Goal: Task Accomplishment & Management: Manage account settings

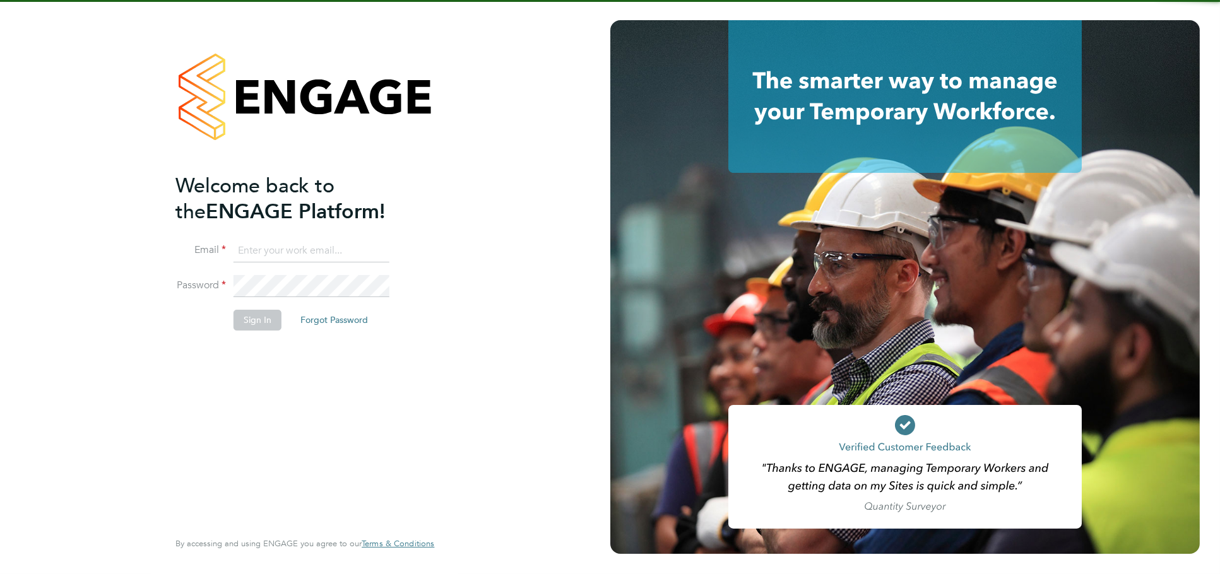
type input "jessica@pcrnet.co.uk"
click at [255, 317] on button "Sign In" at bounding box center [258, 320] width 48 height 20
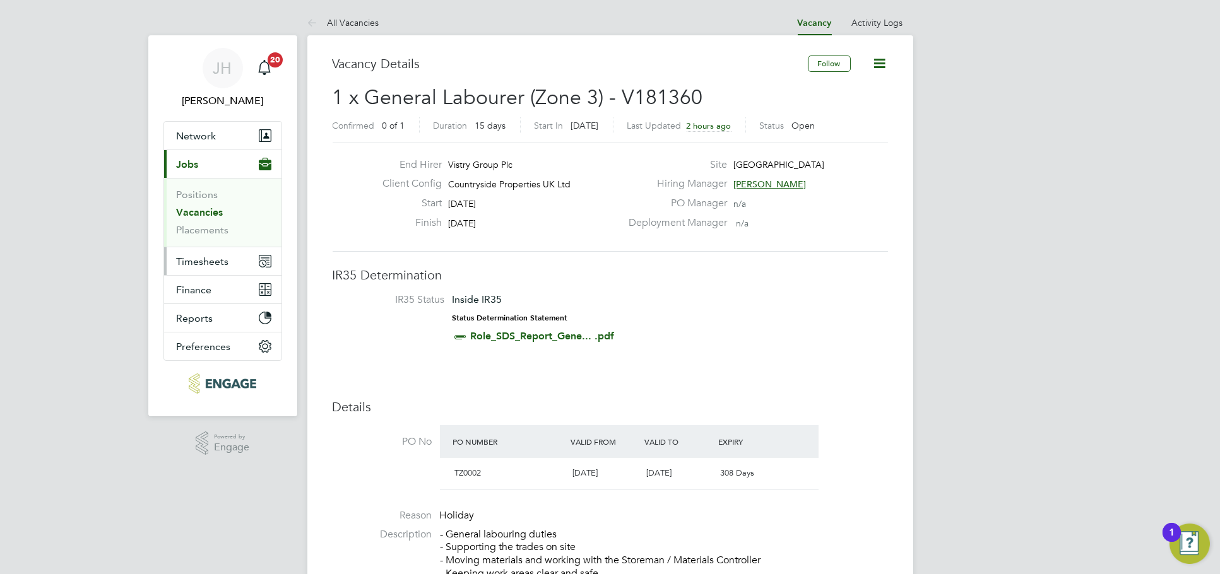
click at [214, 266] on span "Timesheets" at bounding box center [203, 262] width 52 height 12
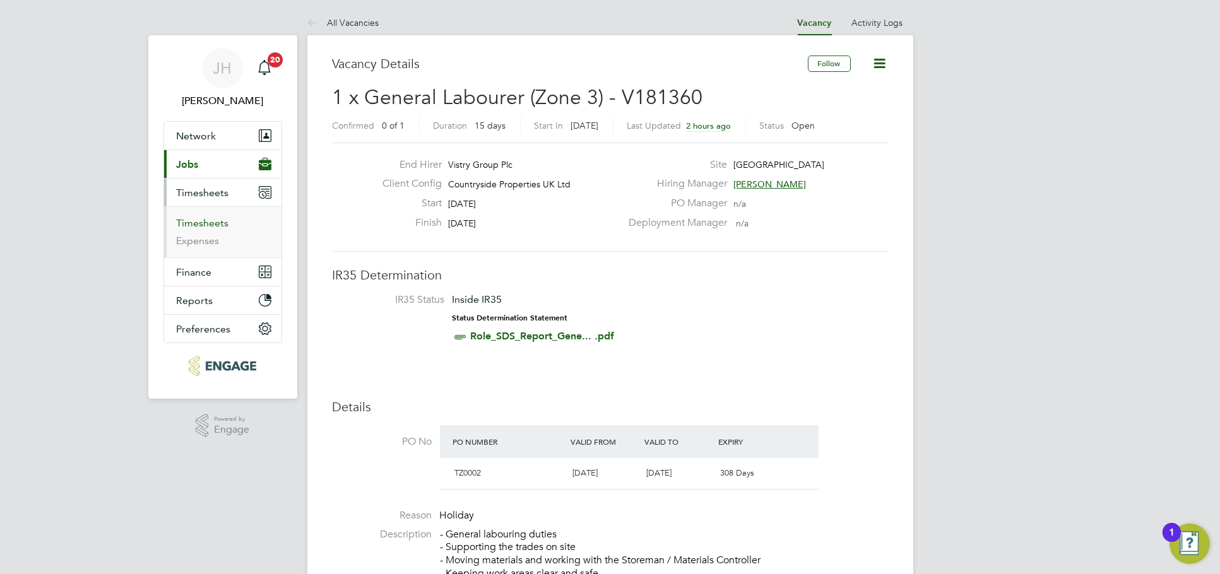
click at [196, 217] on link "Timesheets" at bounding box center [203, 223] width 52 height 12
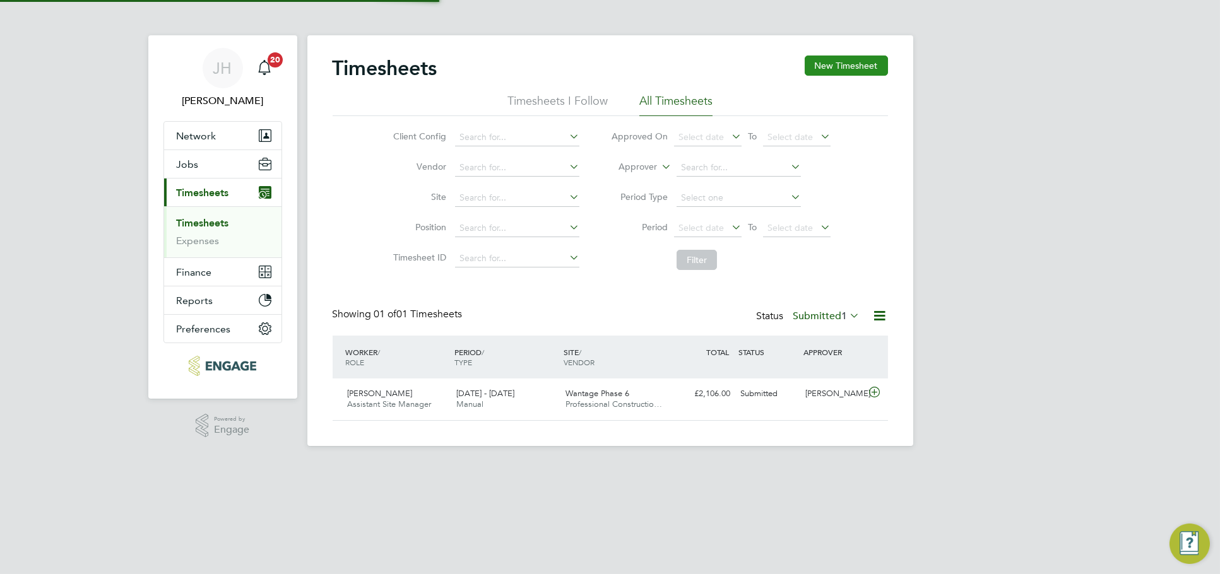
scroll to position [32, 109]
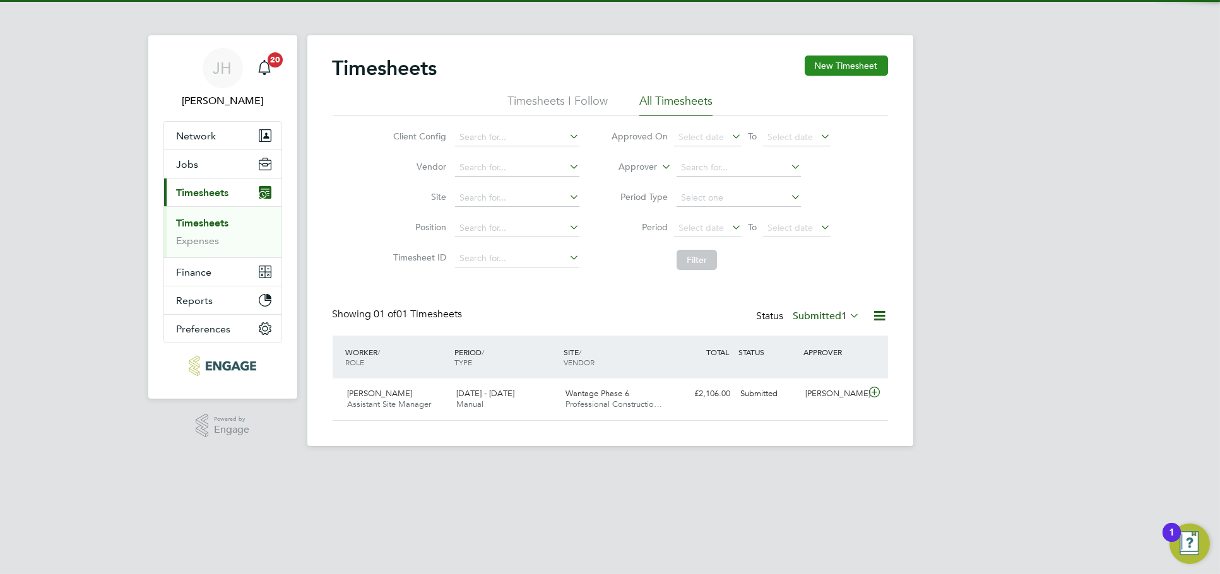
click at [847, 59] on button "New Timesheet" at bounding box center [846, 66] width 83 height 20
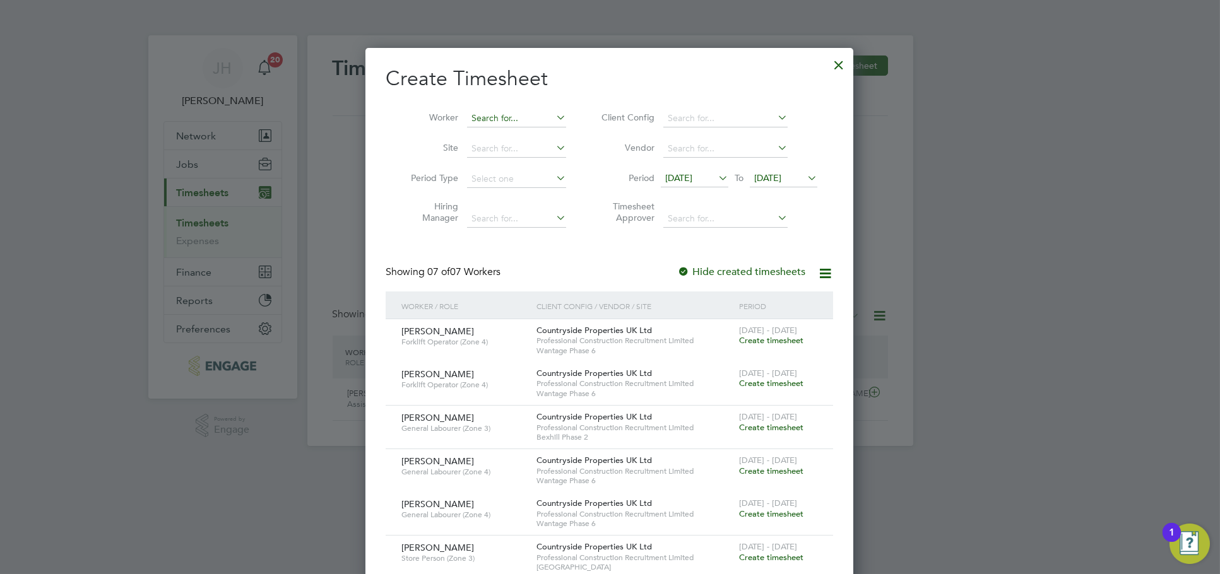
scroll to position [773, 489]
click at [497, 121] on input at bounding box center [516, 119] width 99 height 18
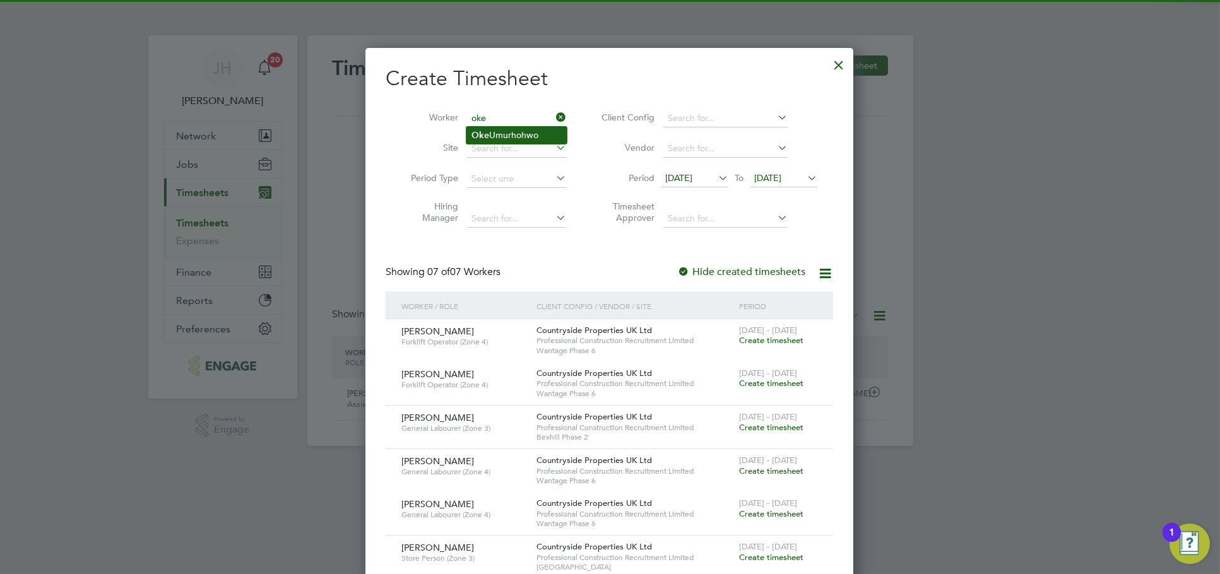
click at [529, 133] on li "Oke Umurhohwo" at bounding box center [516, 135] width 100 height 17
type input "Oke Umurhohwo"
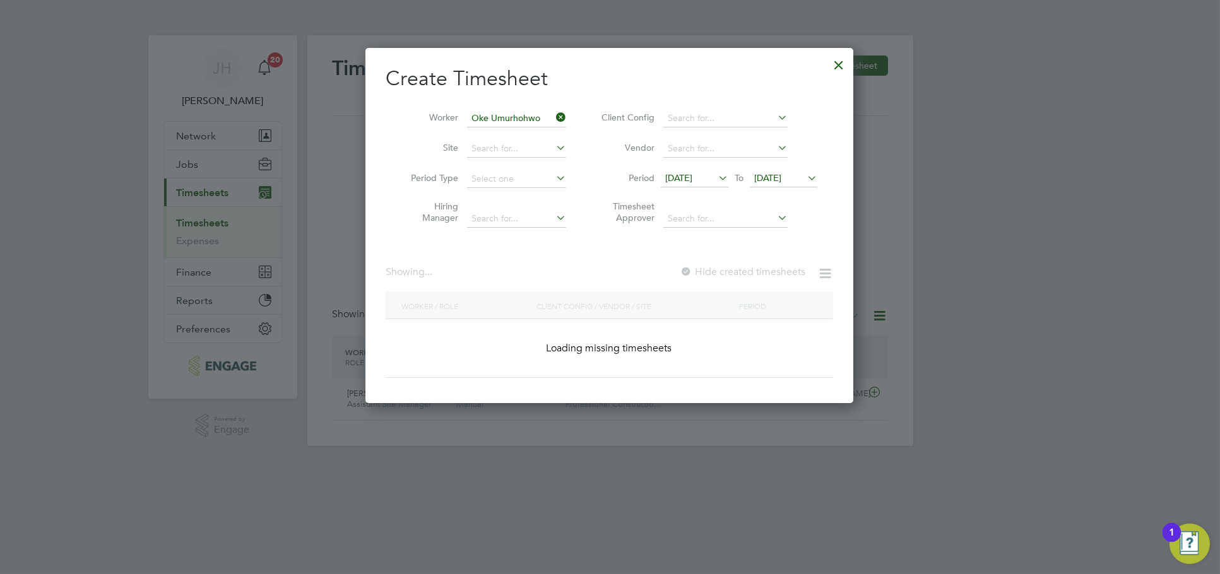
scroll to position [355, 489]
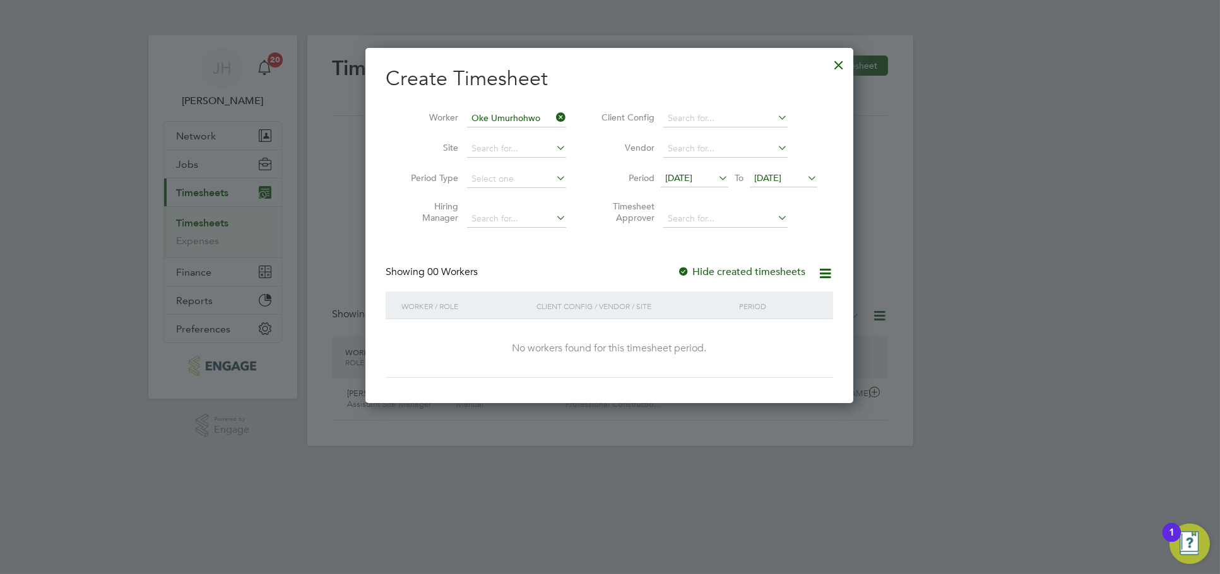
click at [838, 65] on div at bounding box center [838, 61] width 23 height 23
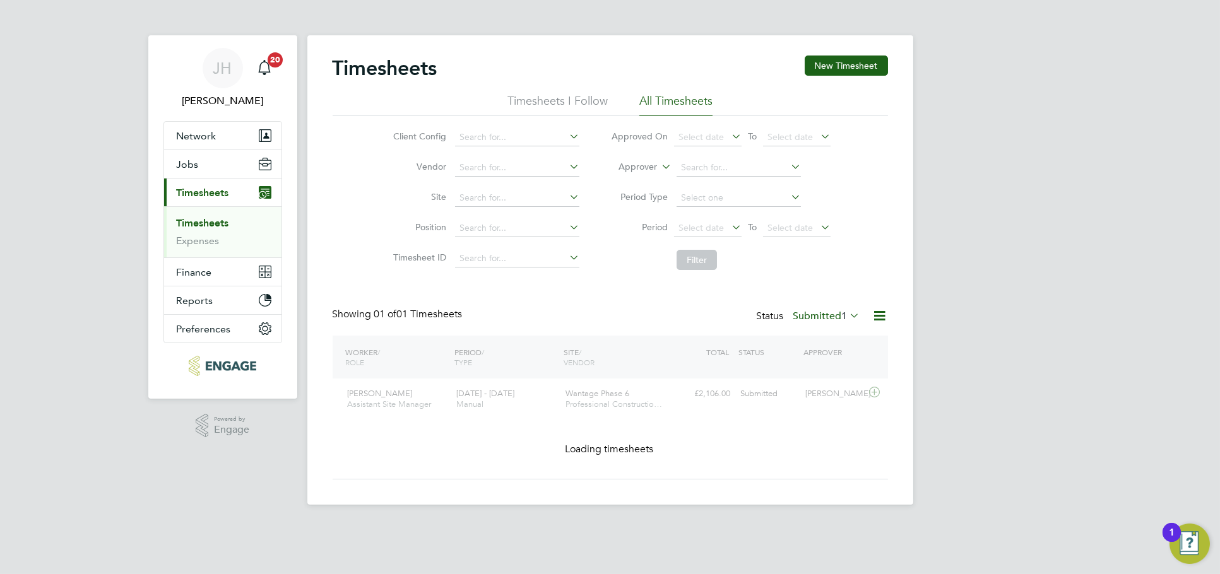
scroll to position [32, 109]
click at [939, 127] on div at bounding box center [610, 287] width 1220 height 574
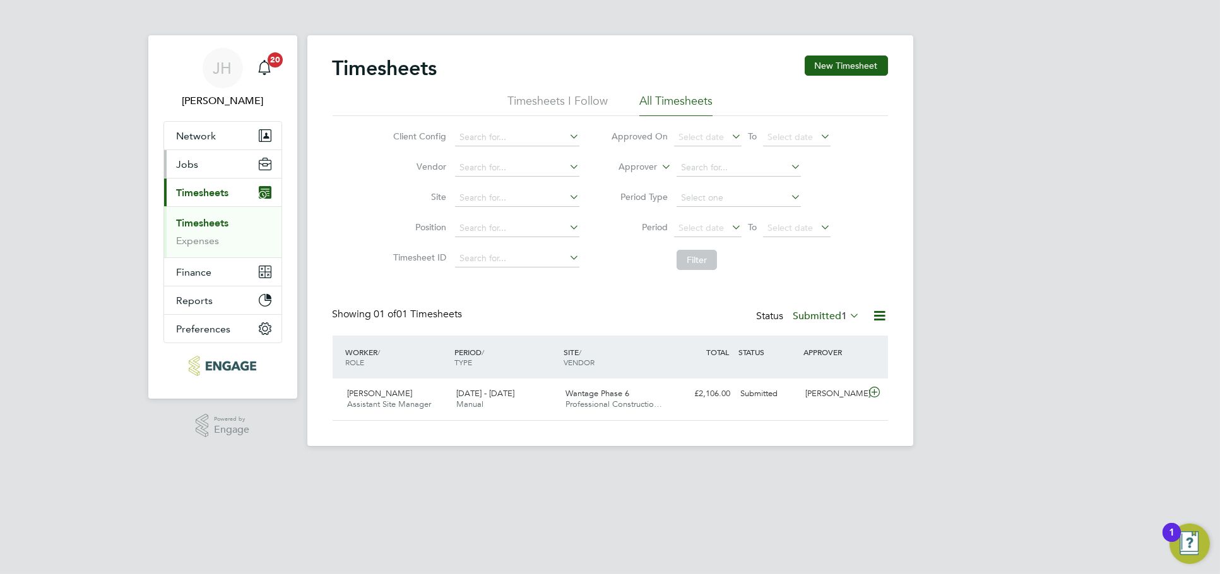
click at [230, 161] on button "Jobs" at bounding box center [222, 164] width 117 height 28
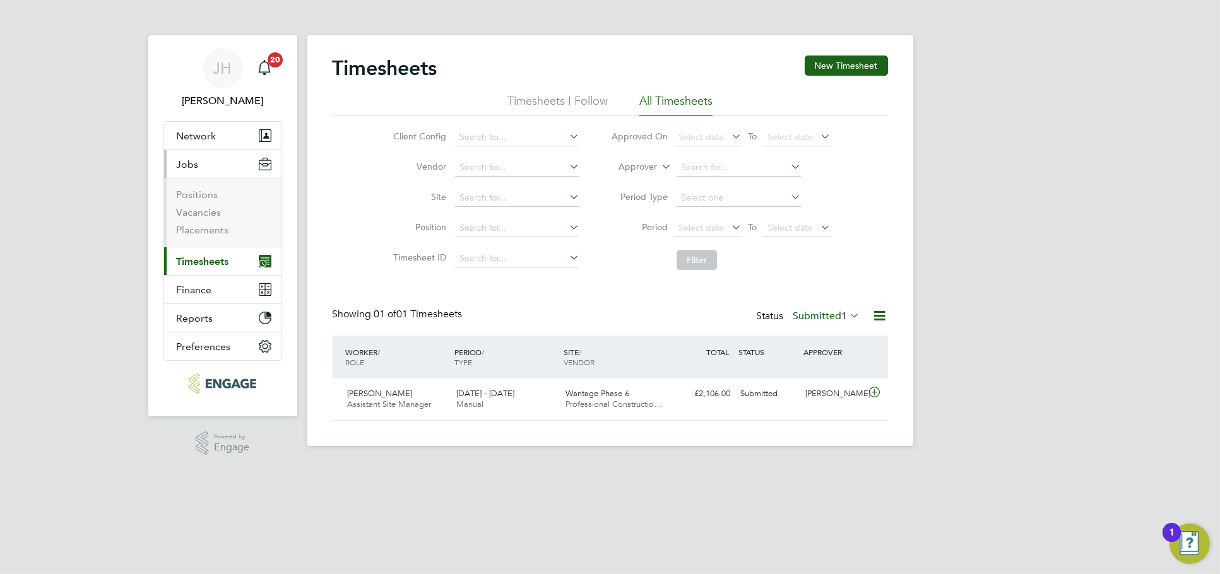
click at [198, 218] on li "Vacancies" at bounding box center [224, 215] width 95 height 18
click at [198, 215] on link "Vacancies" at bounding box center [199, 212] width 45 height 12
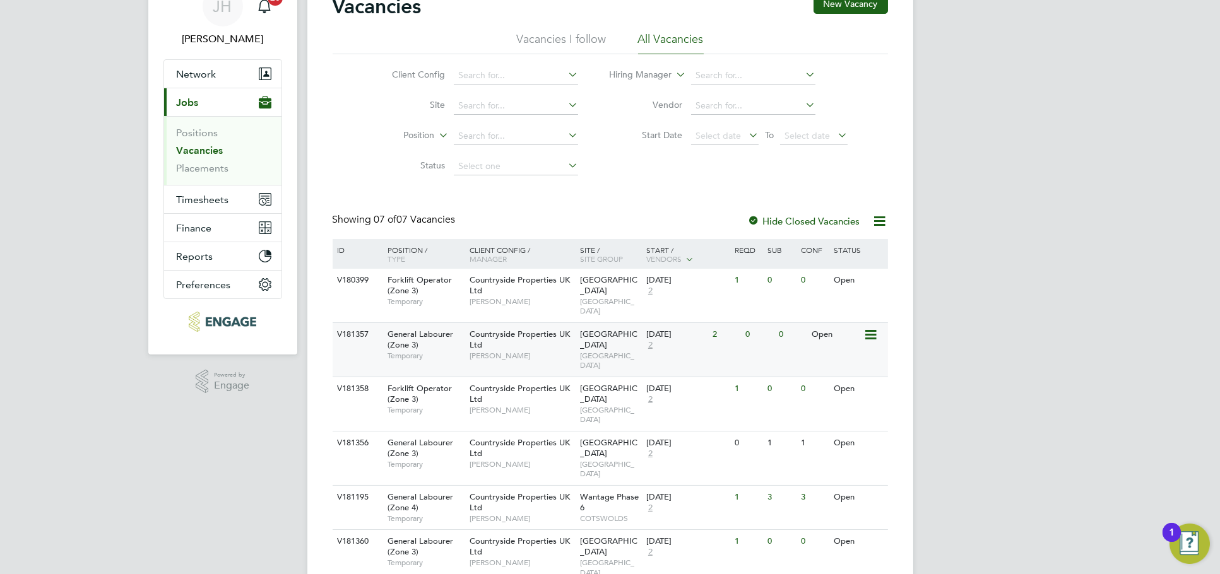
scroll to position [122, 0]
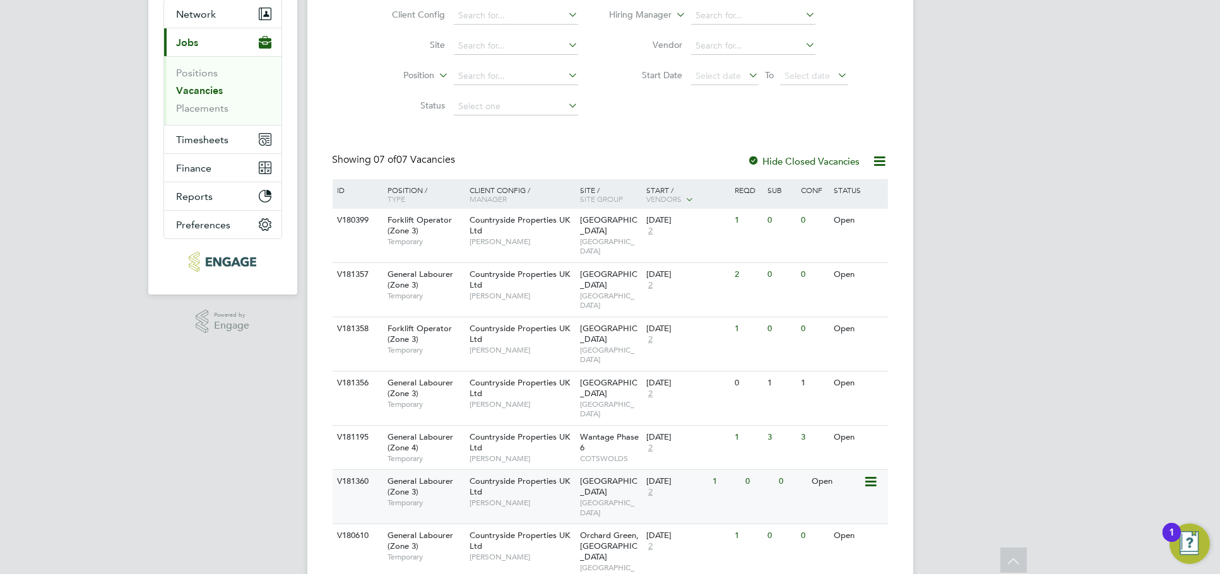
click at [786, 470] on div "V181360 General Labourer (Zone 3) Temporary Countryside Properties UK Ltd Rafal…" at bounding box center [610, 497] width 555 height 54
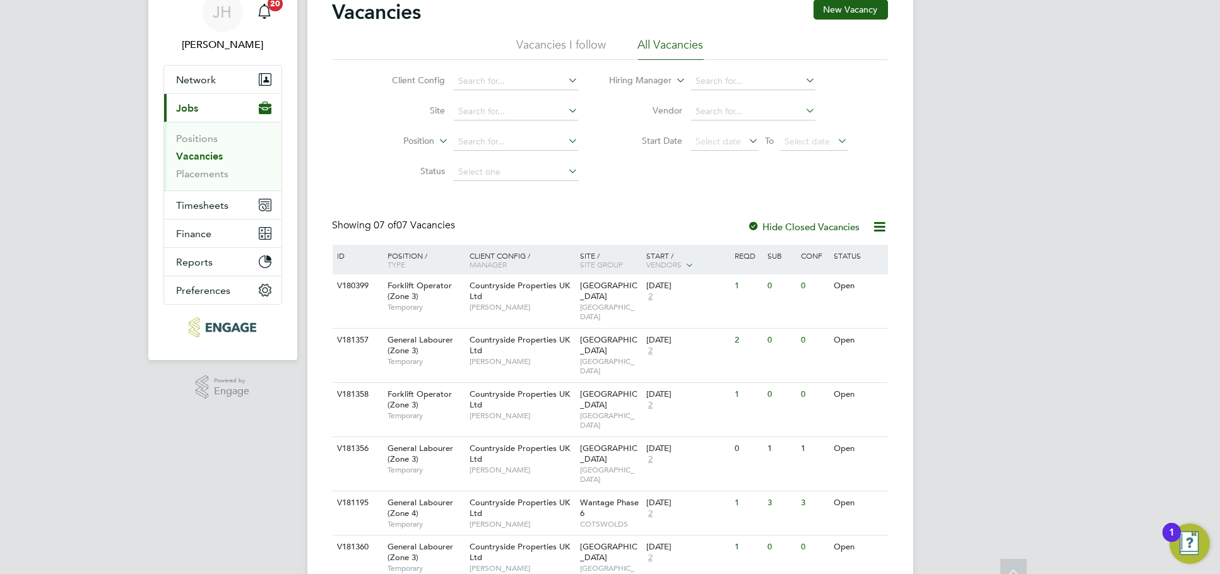
scroll to position [0, 0]
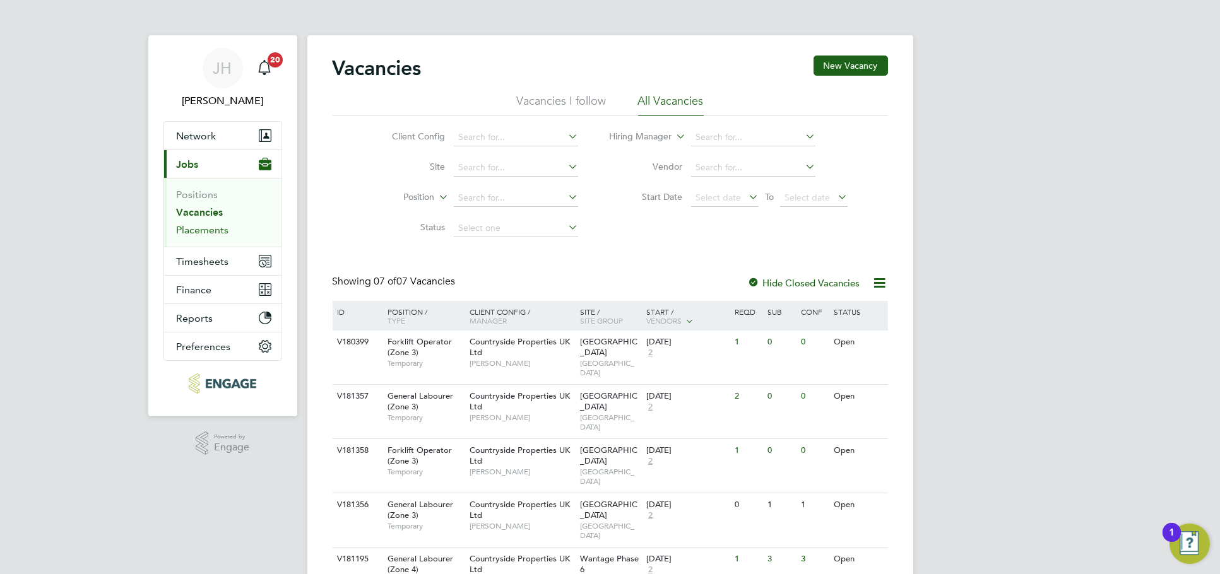
click at [208, 235] on link "Placements" at bounding box center [203, 230] width 52 height 12
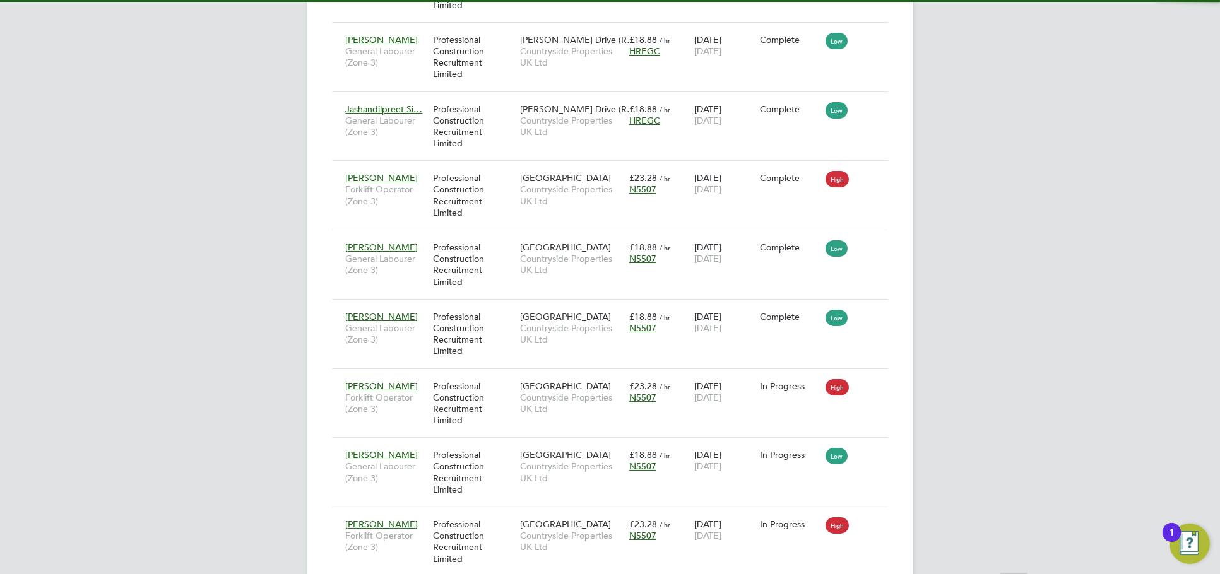
scroll to position [6, 6]
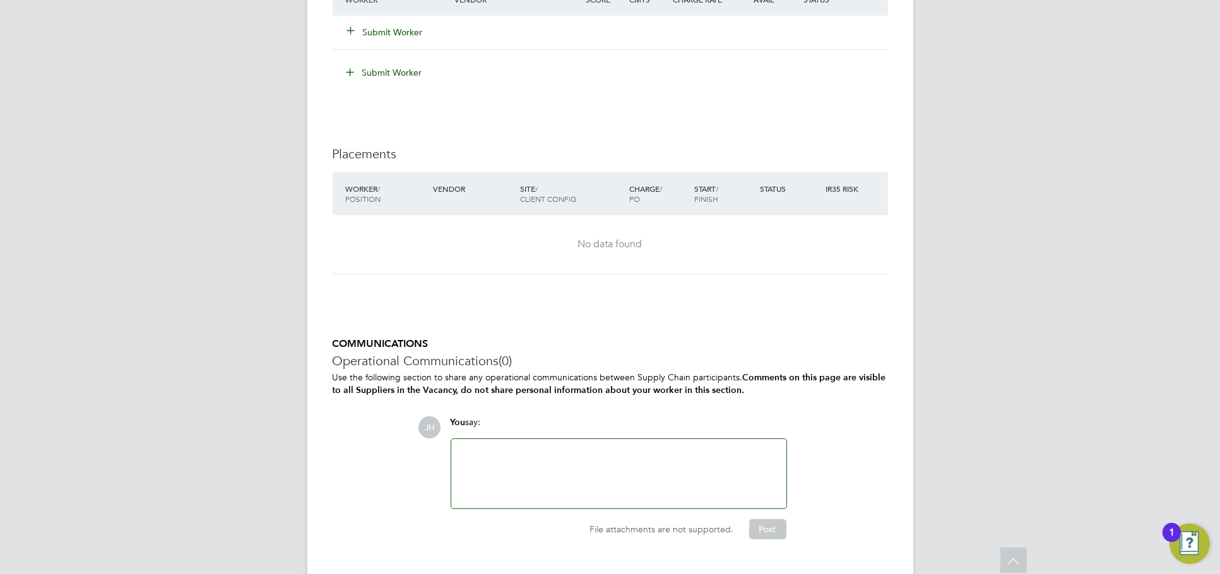
click at [407, 32] on button "Submit Worker" at bounding box center [386, 32] width 76 height 13
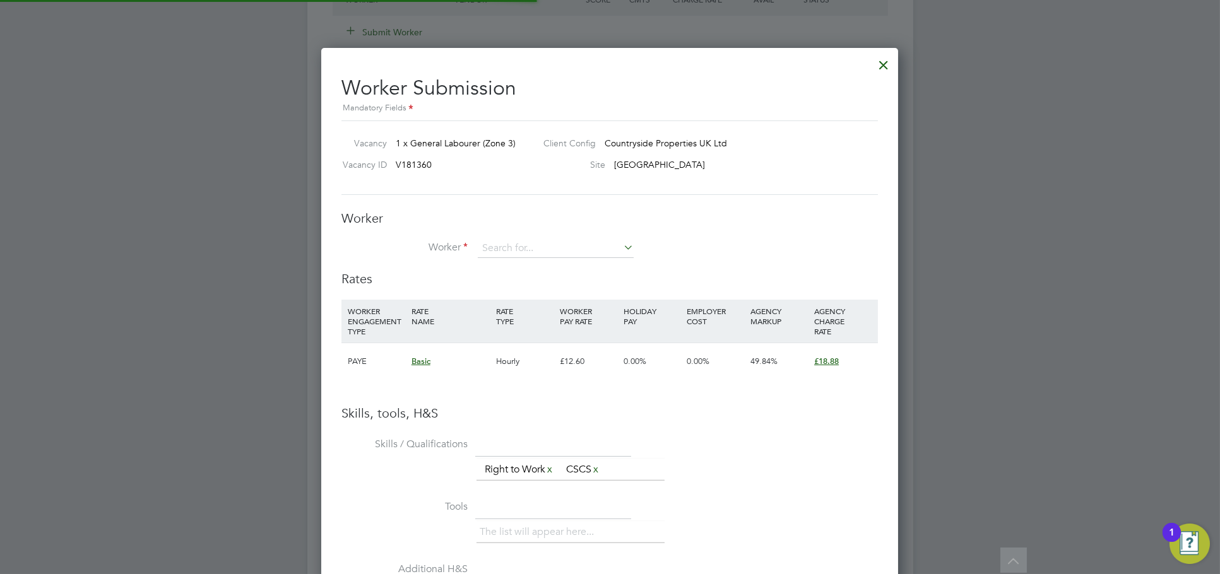
scroll to position [812, 578]
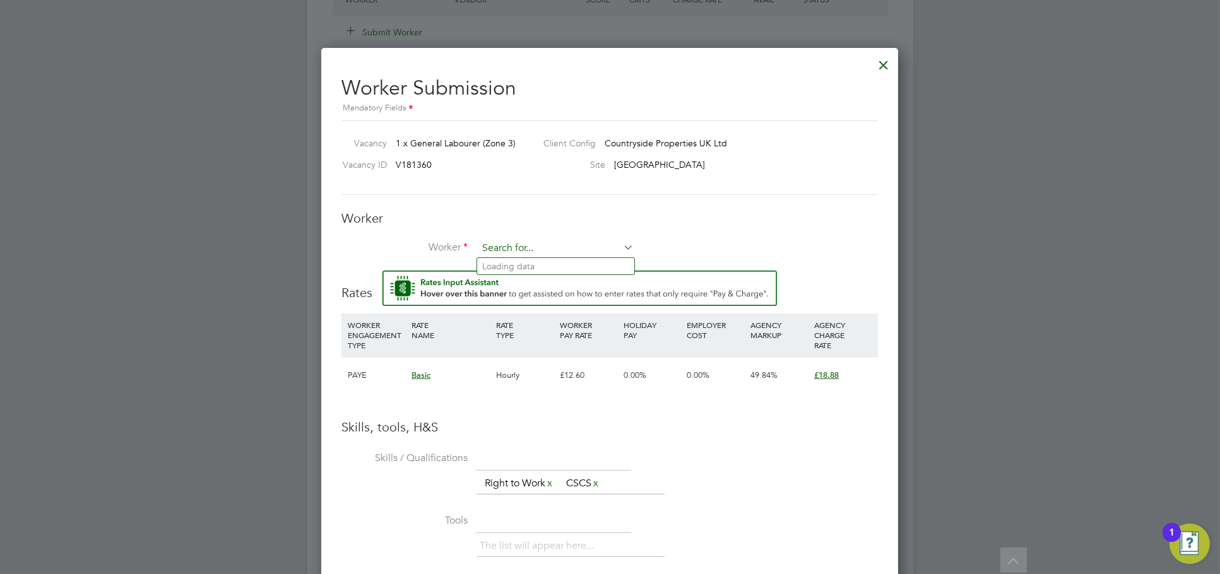
click at [507, 241] on input at bounding box center [556, 248] width 156 height 19
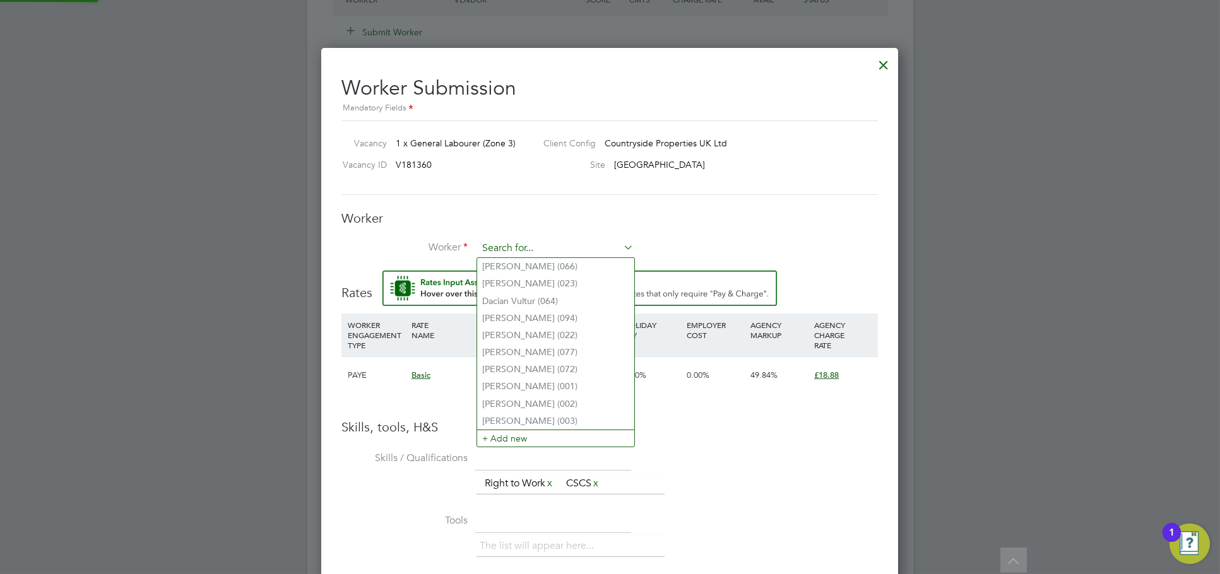
type input "k"
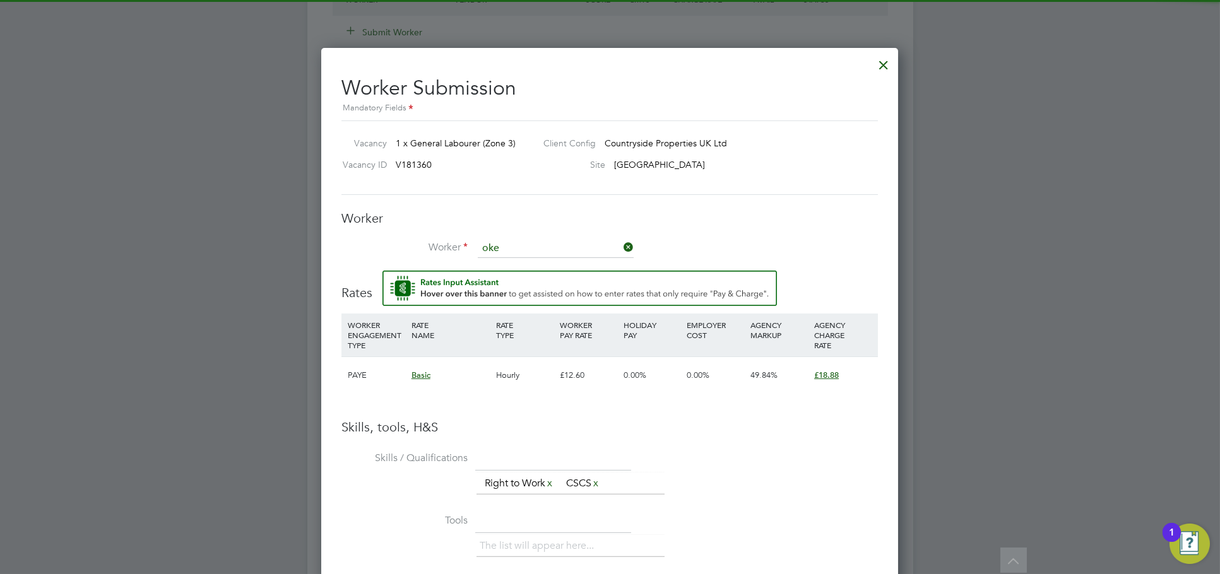
click at [554, 273] on li "Oke Umurhohwo (256)" at bounding box center [555, 266] width 157 height 17
type input "Oke Umurhohwo (256)"
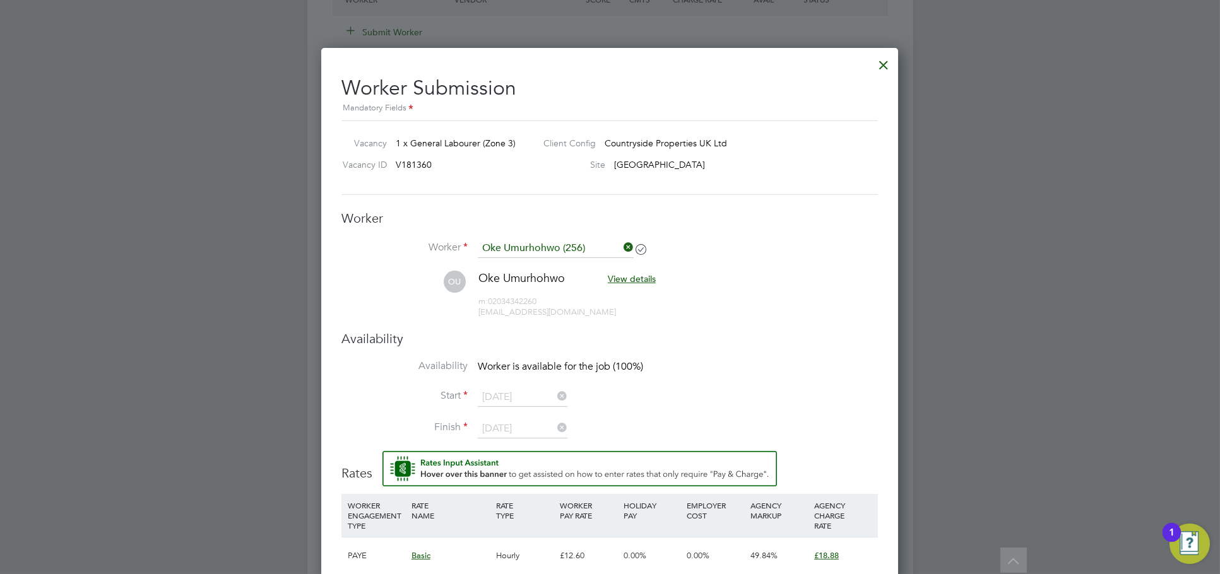
scroll to position [6, 6]
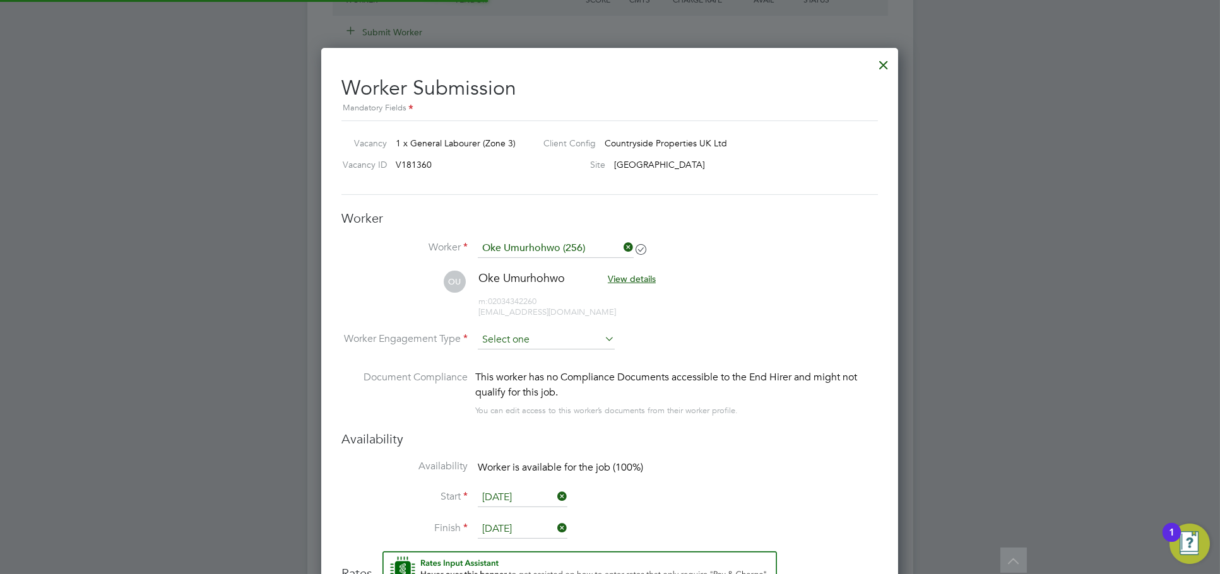
click at [531, 336] on input at bounding box center [546, 340] width 137 height 19
click at [528, 374] on li "PAYE" at bounding box center [546, 373] width 138 height 16
type input "PAYE"
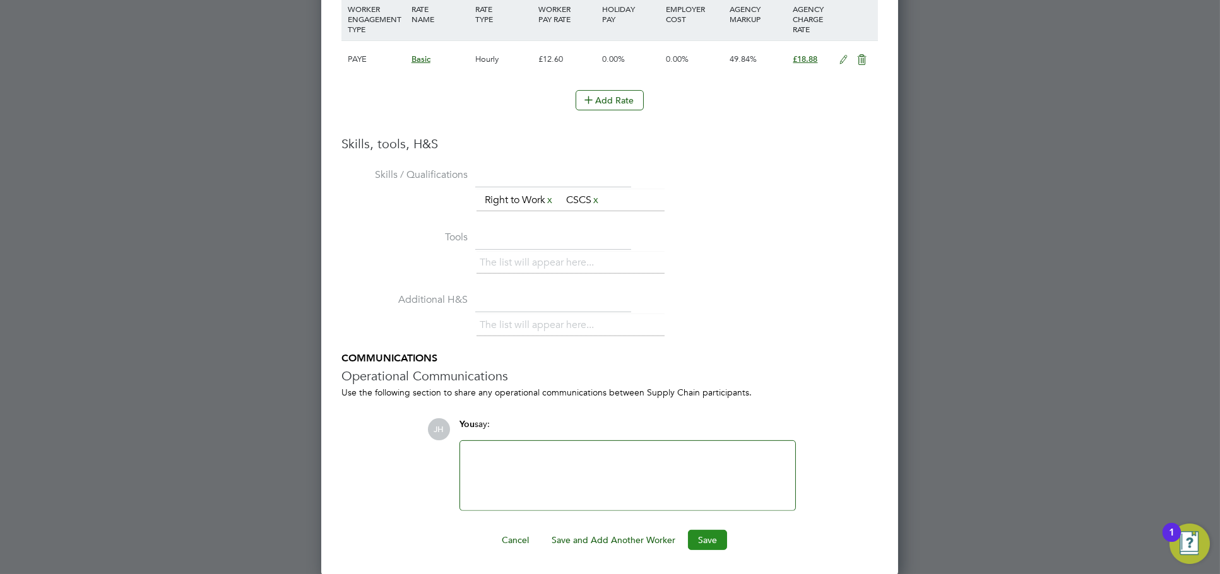
click at [709, 532] on button "Save" at bounding box center [707, 540] width 39 height 20
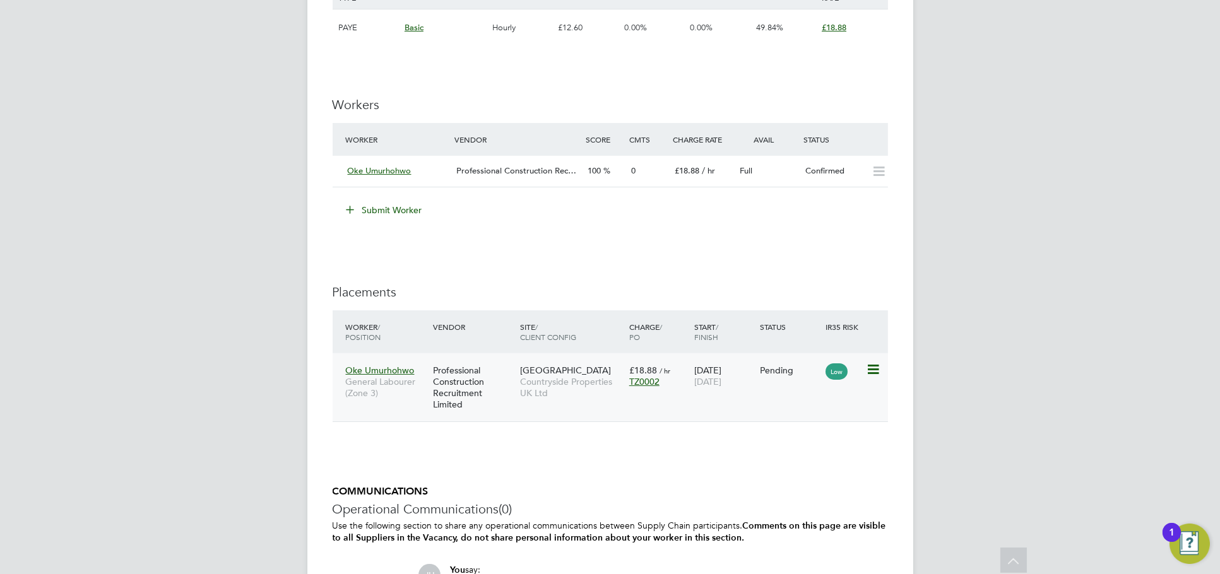
click at [867, 370] on icon at bounding box center [872, 369] width 13 height 15
click at [798, 446] on li "Start" at bounding box center [814, 448] width 129 height 18
type input "Rafal Koczuba"
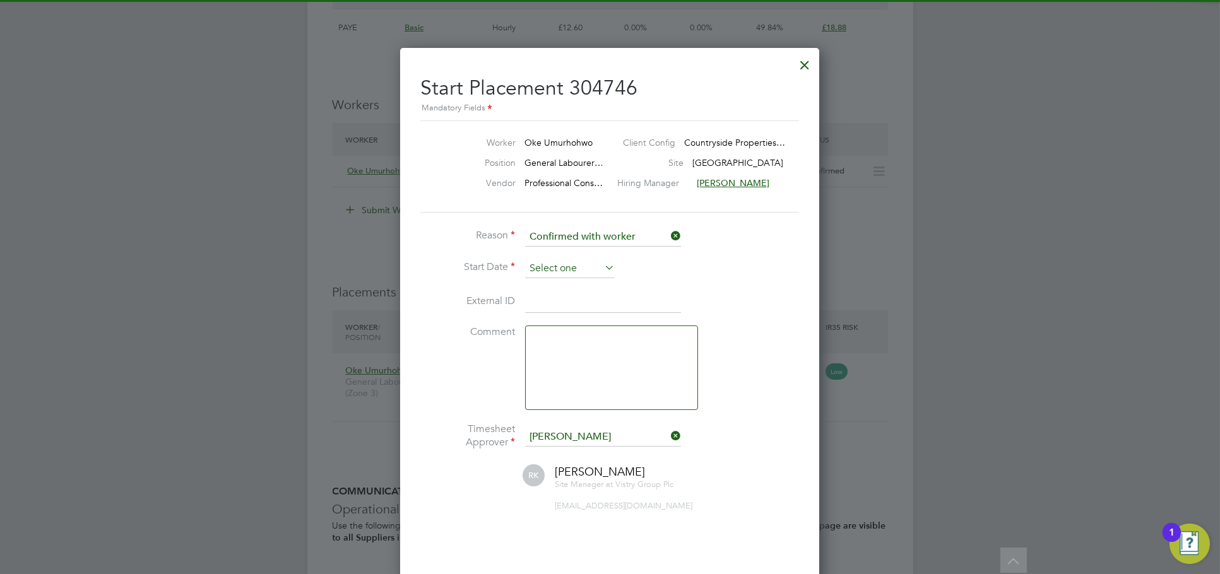
click at [591, 264] on input at bounding box center [570, 268] width 90 height 19
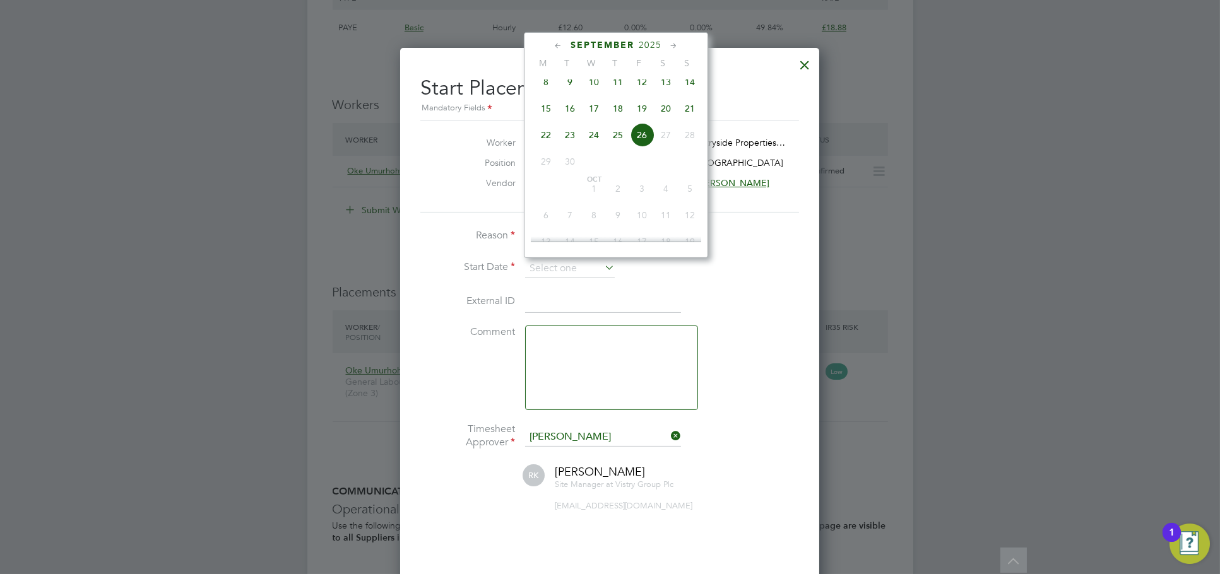
click at [547, 116] on span "15" at bounding box center [546, 109] width 24 height 24
type input "15 Sep 2025"
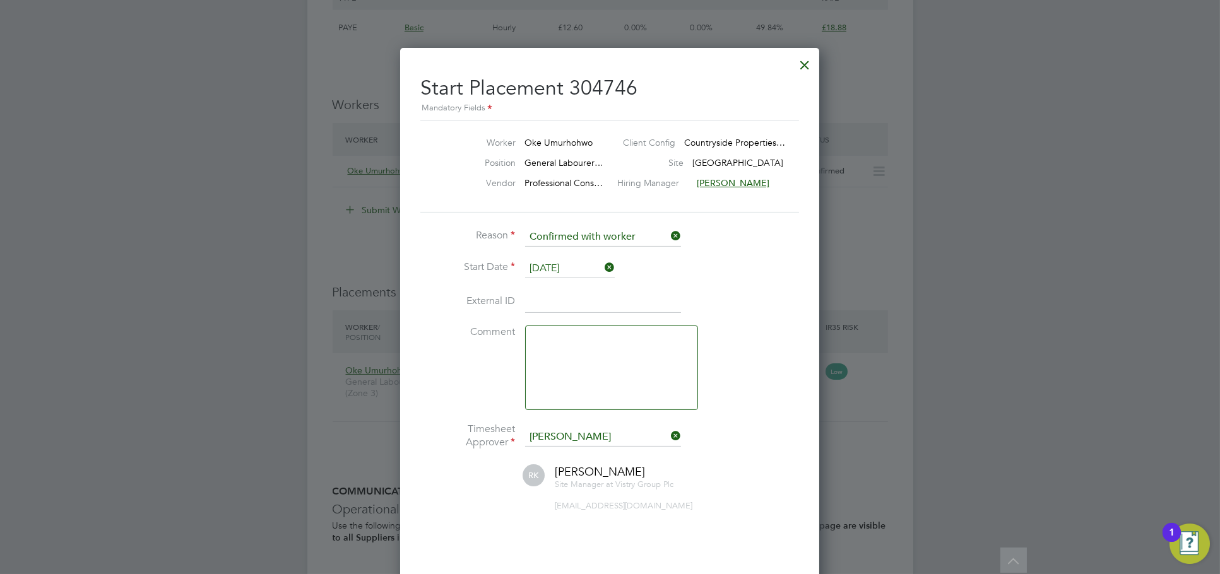
click at [971, 295] on div at bounding box center [610, 287] width 1220 height 574
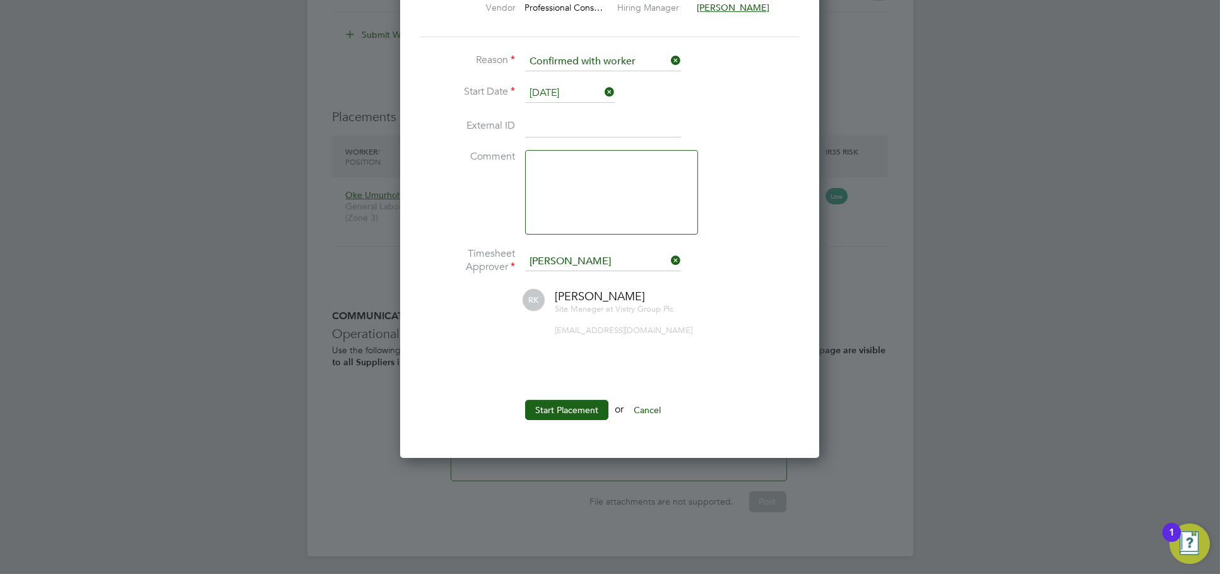
click at [567, 396] on ul "Reason Confirmed with worker Start Date 15 Sep 2025 External ID Comment Timeshe…" at bounding box center [609, 242] width 379 height 381
click at [570, 408] on button "Start Placement" at bounding box center [566, 410] width 83 height 20
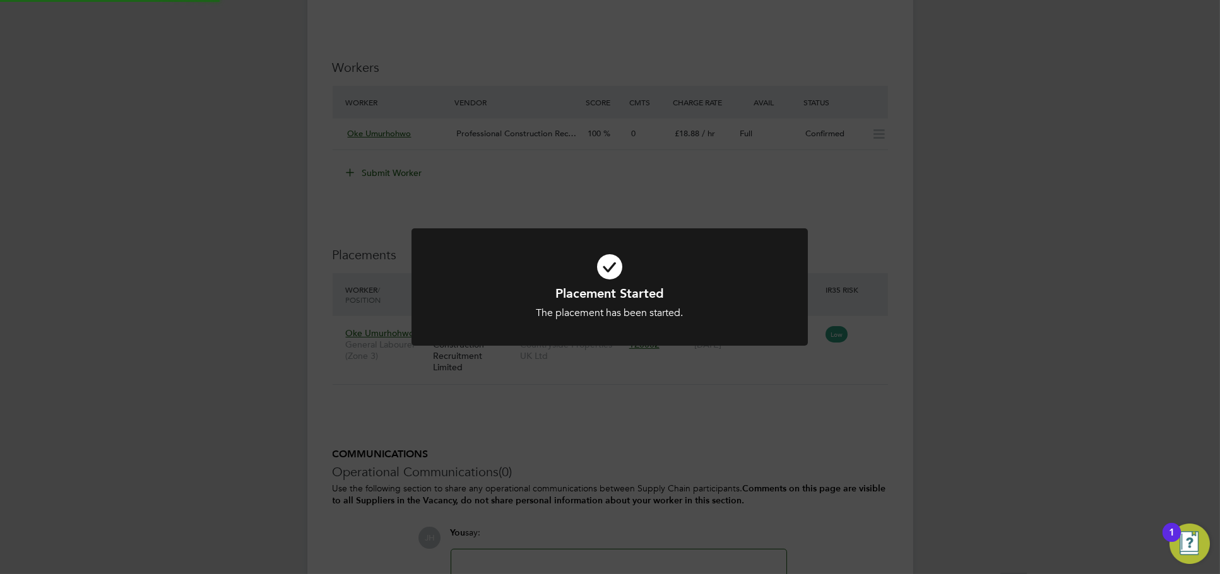
click at [1005, 434] on div "Placement Started The placement has been started. Cancel Okay" at bounding box center [610, 287] width 1220 height 574
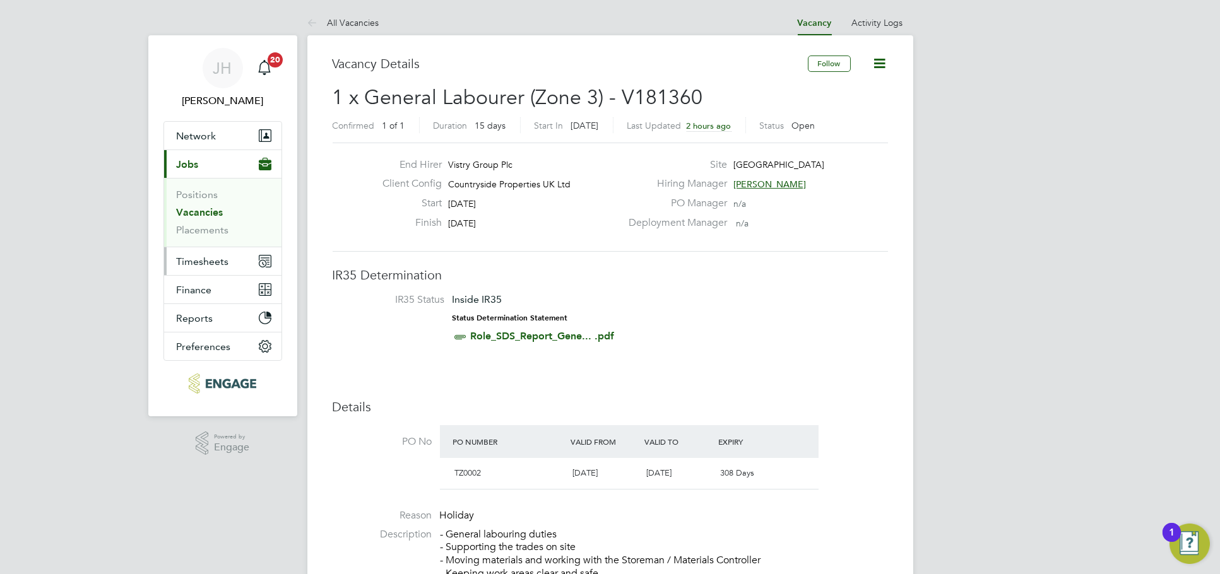
click at [225, 256] on span "Timesheets" at bounding box center [203, 262] width 52 height 12
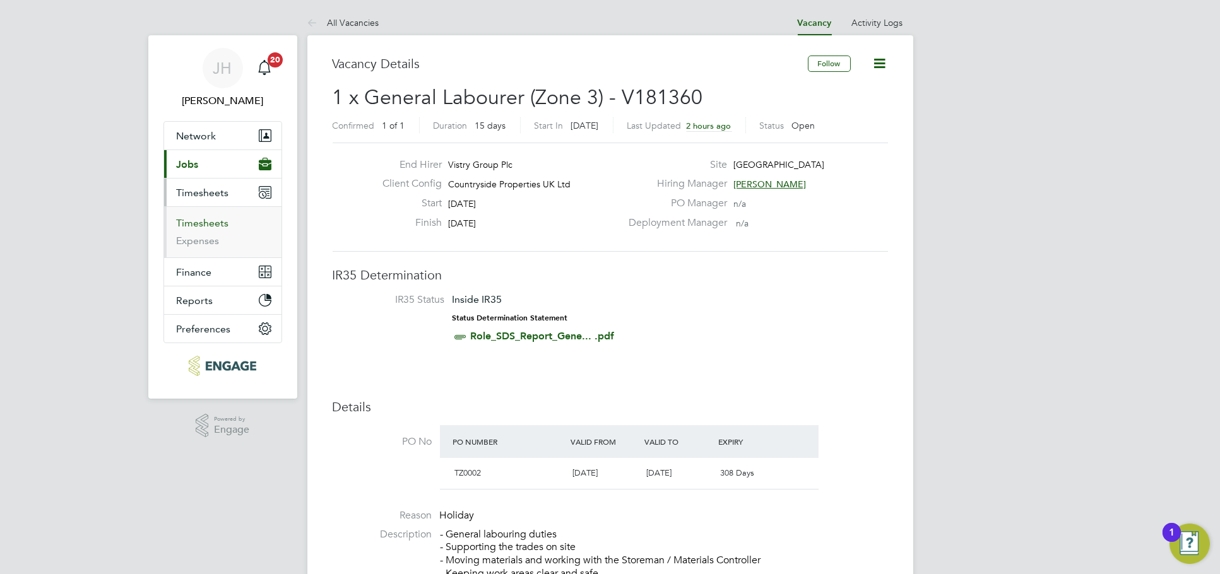
click at [211, 220] on link "Timesheets" at bounding box center [203, 223] width 52 height 12
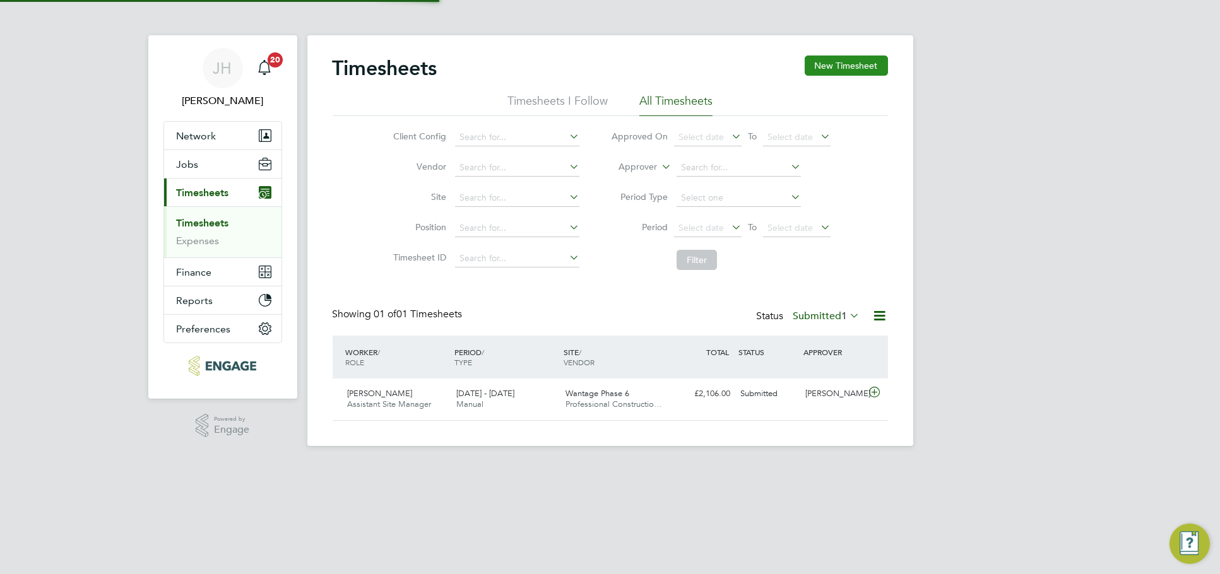
click at [862, 66] on button "New Timesheet" at bounding box center [846, 66] width 83 height 20
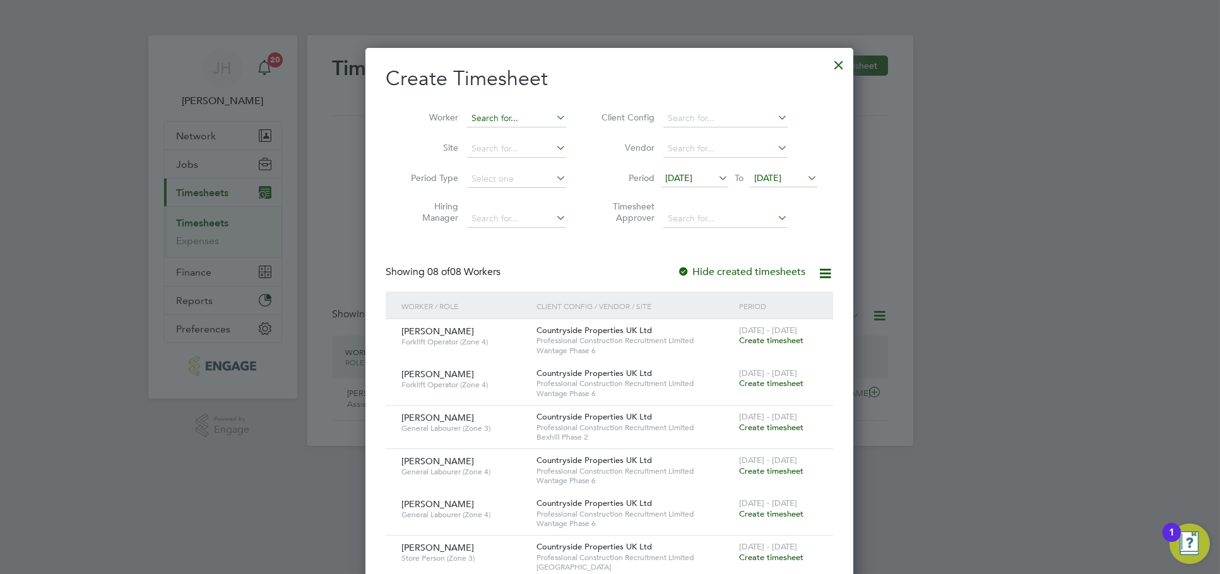
click at [492, 116] on input at bounding box center [516, 119] width 99 height 18
click at [507, 133] on li "Oke Umurhohwo" at bounding box center [516, 135] width 100 height 17
type input "Oke Umurhohwo"
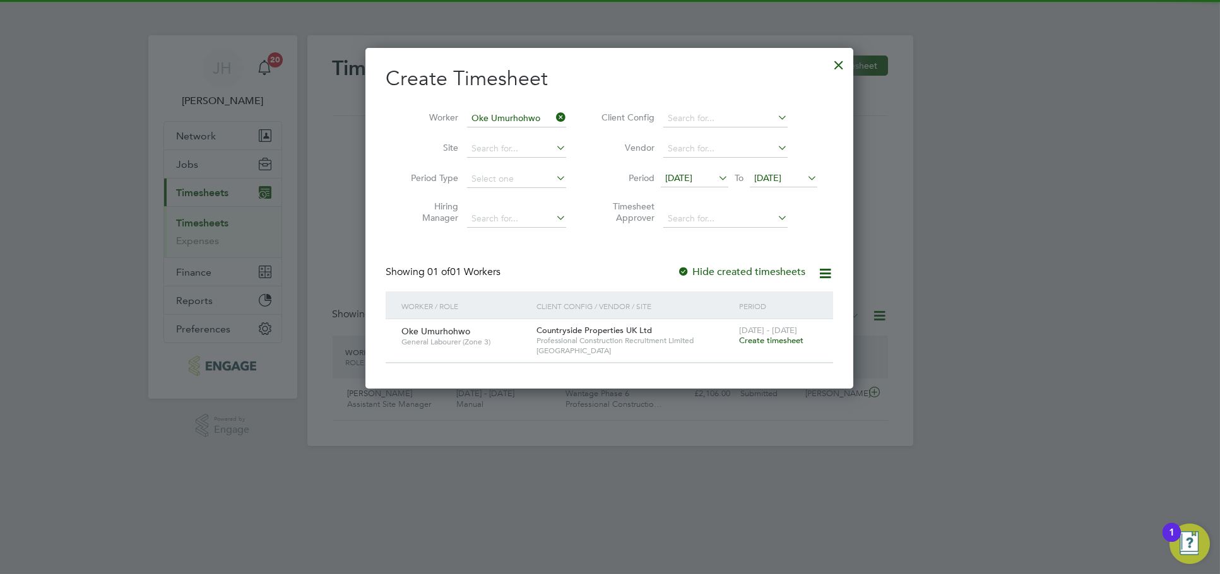
click at [790, 336] on span "Create timesheet" at bounding box center [771, 340] width 64 height 11
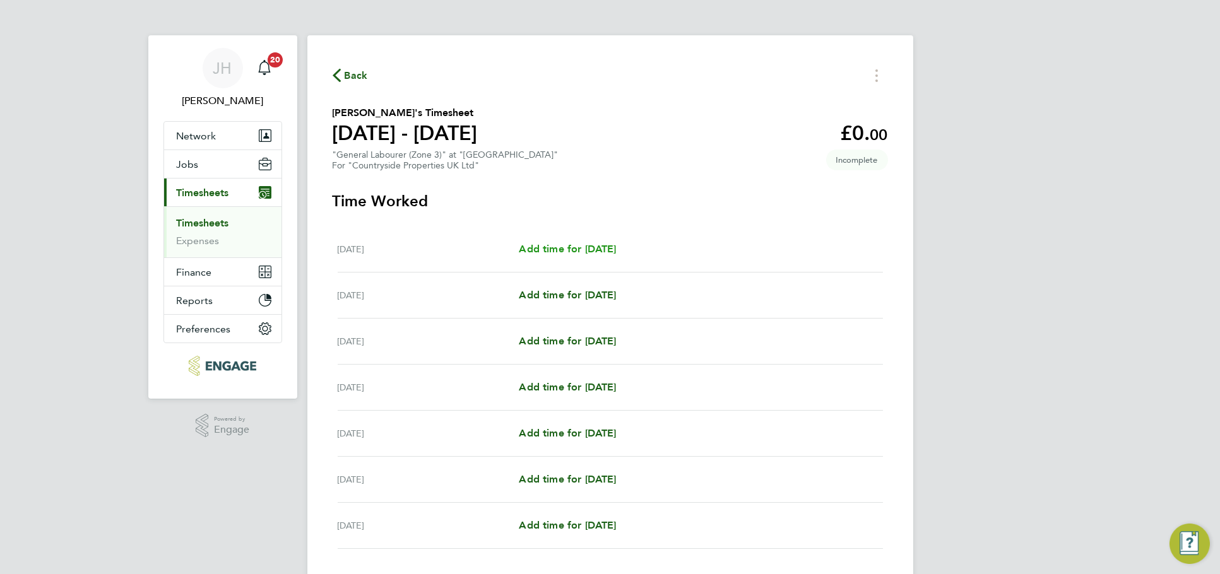
click at [533, 243] on span "Add time for Mon 15 Sep" at bounding box center [567, 249] width 97 height 12
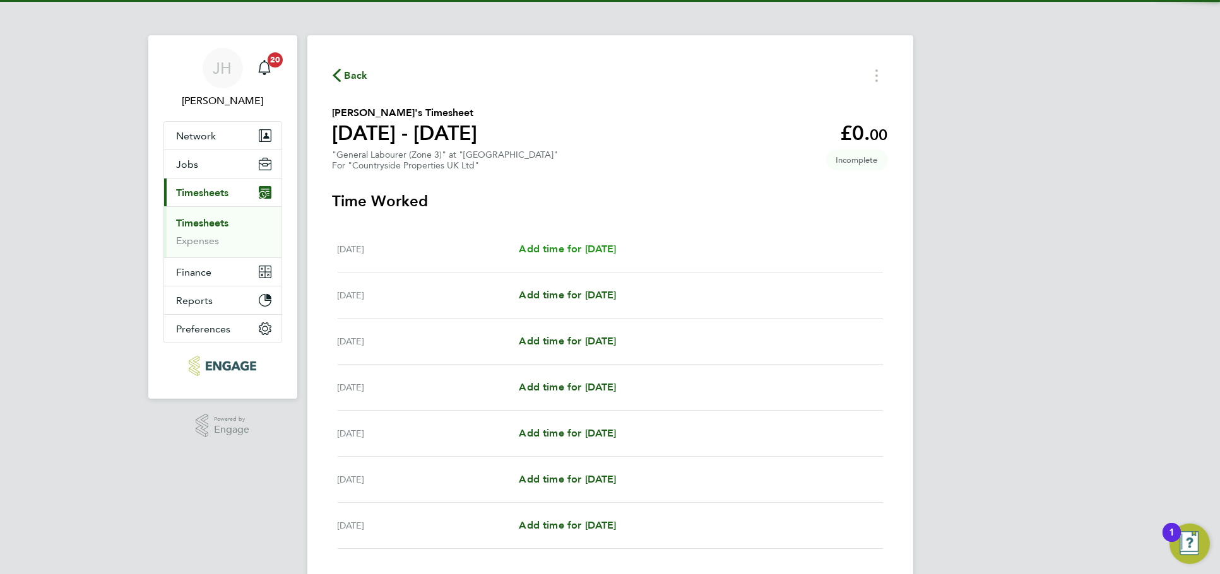
select select "30"
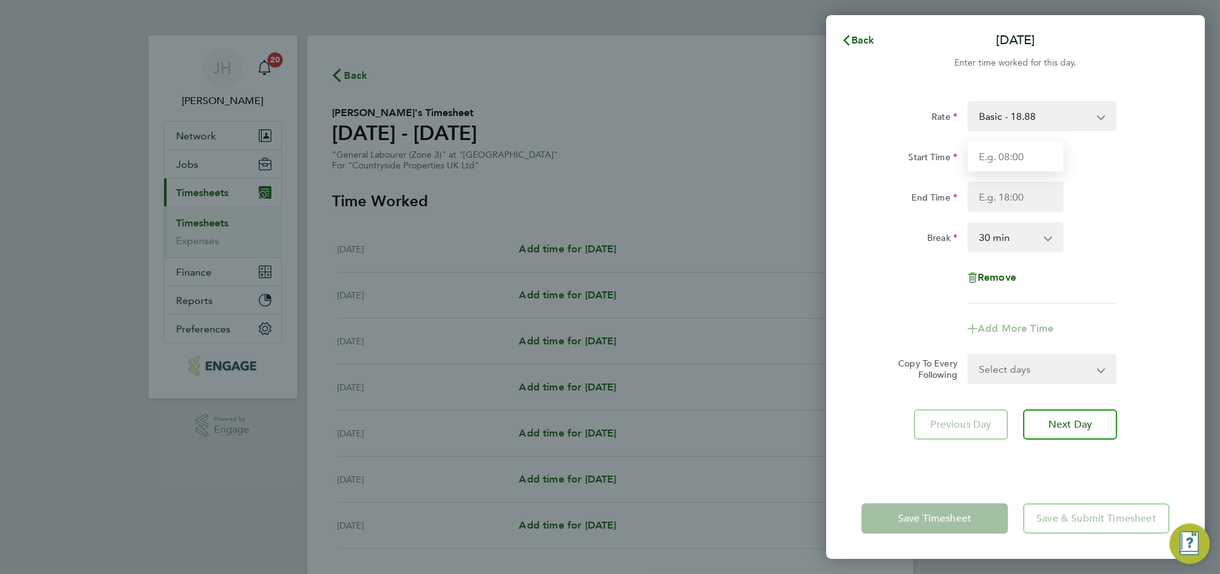
click at [986, 165] on input "Start Time" at bounding box center [1016, 156] width 96 height 30
type input "7"
type input "07:30"
type input "17:00"
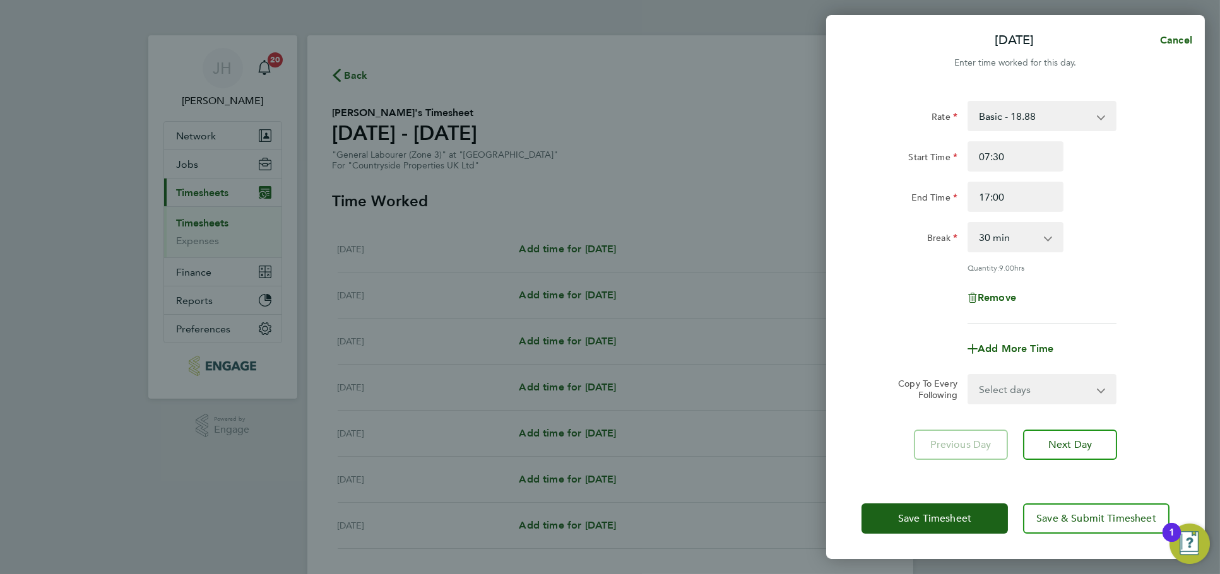
click at [1034, 412] on div "Rate Basic - 18.88 Start Time 07:30 End Time 17:00 Break 0 min 15 min 30 min 45…" at bounding box center [1015, 282] width 379 height 393
drag, startPoint x: 1031, startPoint y: 396, endPoint x: 1028, endPoint y: 404, distance: 8.8
click at [1031, 396] on select "Select days Day Weekday (Mon-Fri) Weekend (Sat-Sun) Tuesday Wednesday Thursday …" at bounding box center [1035, 390] width 133 height 28
select select "WEEKDAY"
click at [969, 376] on select "Select days Day Weekday (Mon-Fri) Weekend (Sat-Sun) Tuesday Wednesday Thursday …" at bounding box center [1035, 390] width 133 height 28
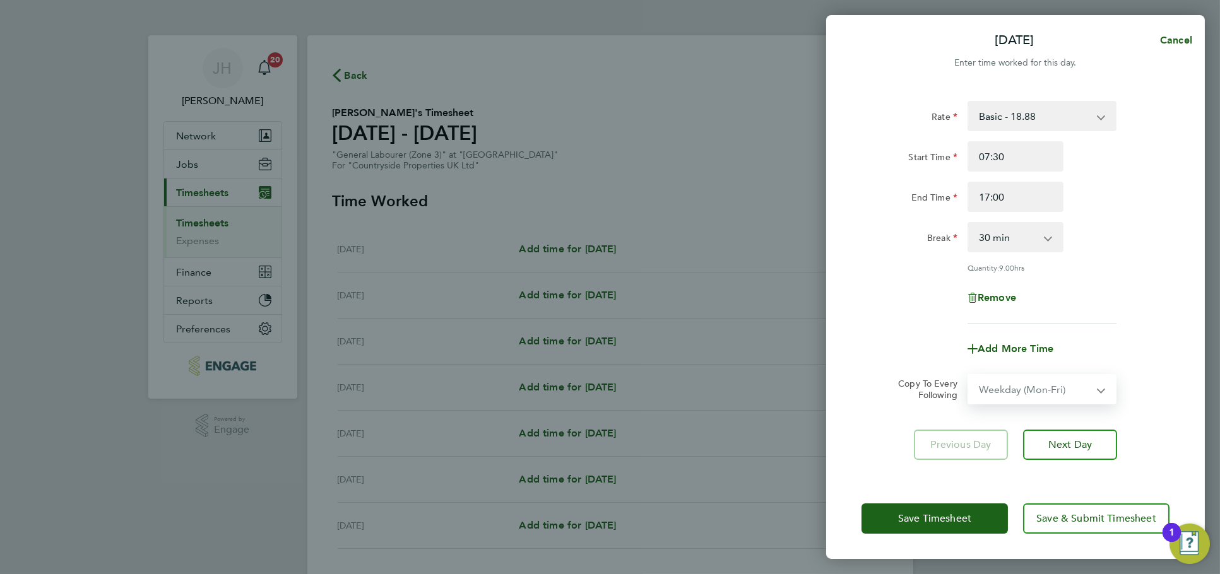
select select "2025-09-21"
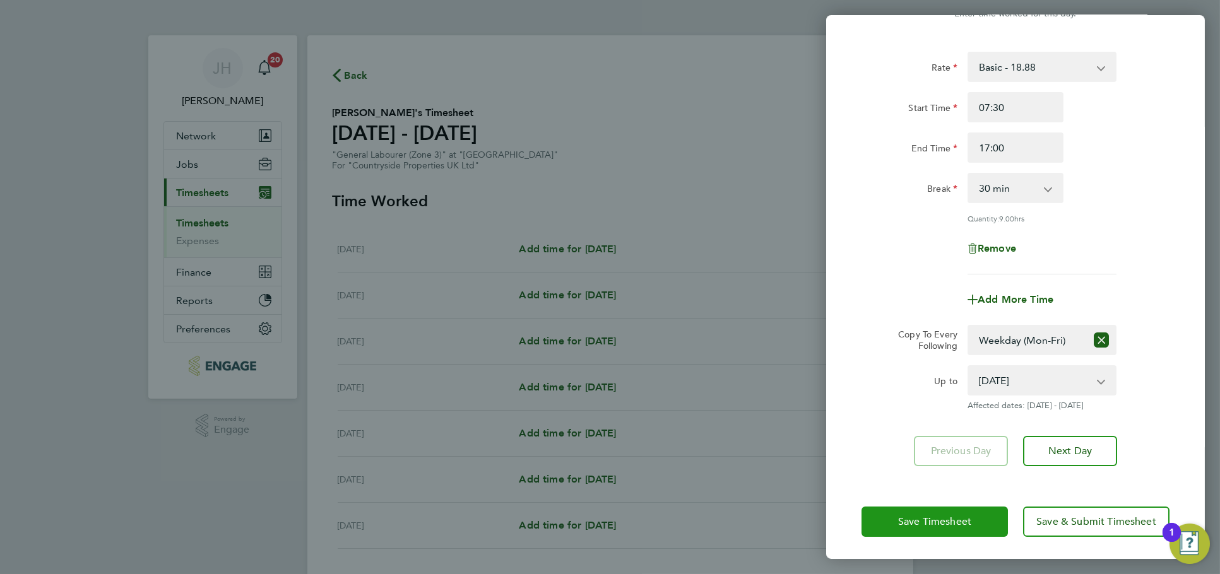
click at [948, 521] on span "Save Timesheet" at bounding box center [934, 522] width 73 height 13
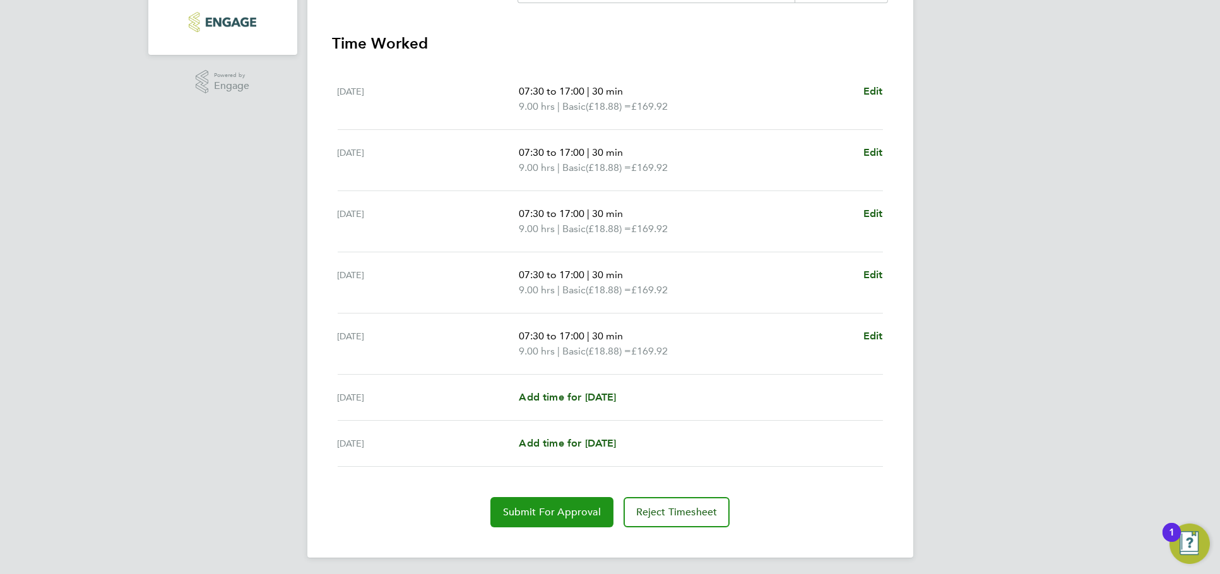
click at [547, 506] on span "Submit For Approval" at bounding box center [552, 512] width 98 height 13
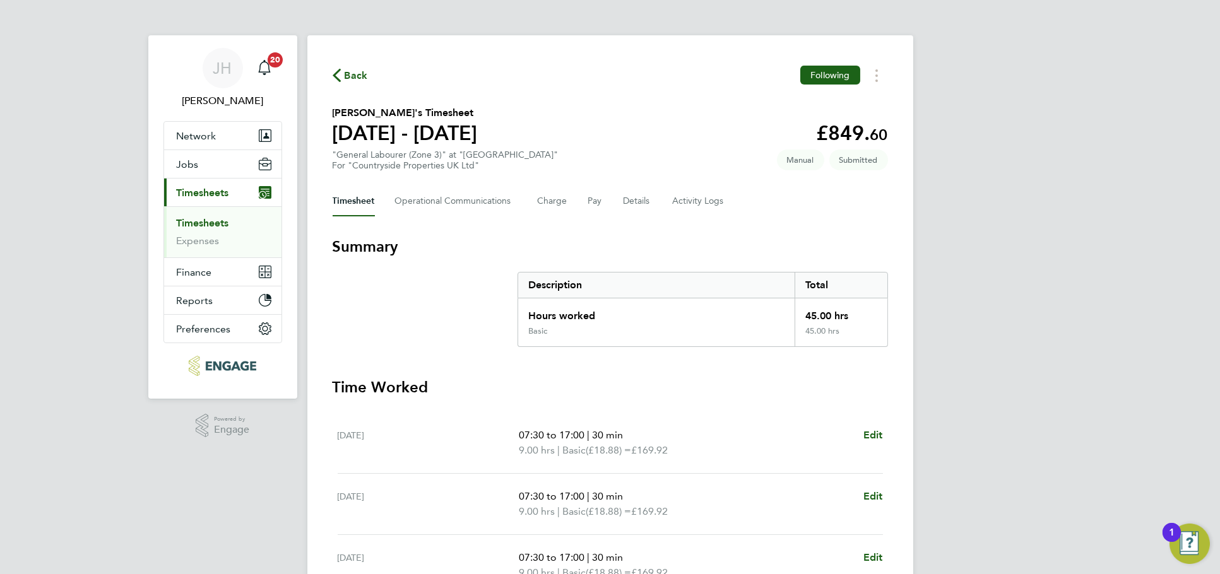
click at [342, 77] on span "Back" at bounding box center [350, 75] width 35 height 12
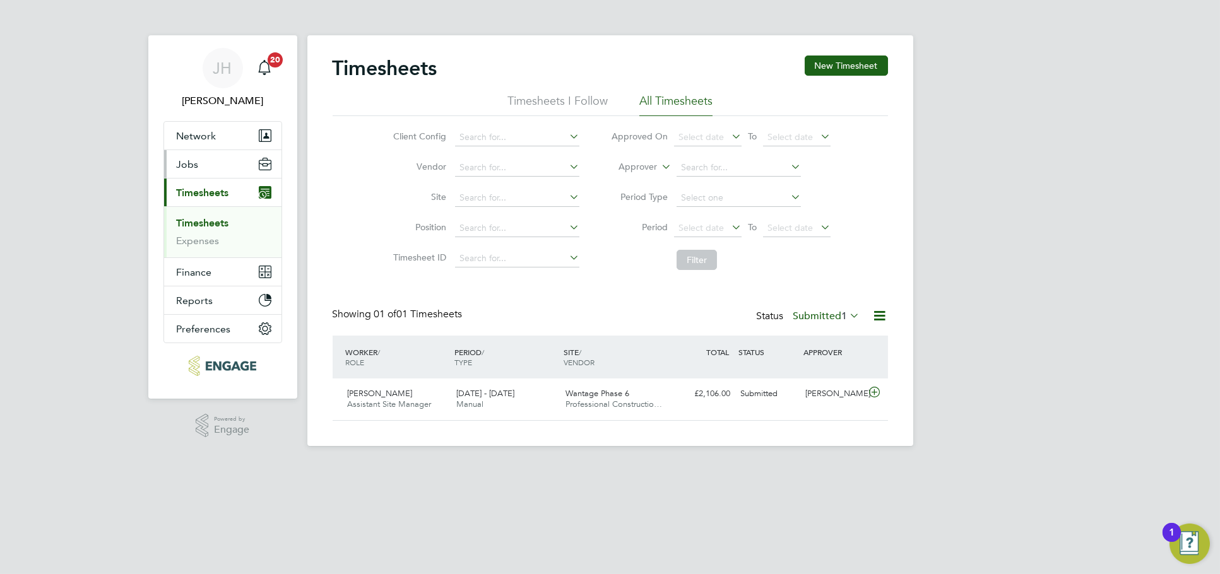
click at [215, 165] on button "Jobs" at bounding box center [222, 164] width 117 height 28
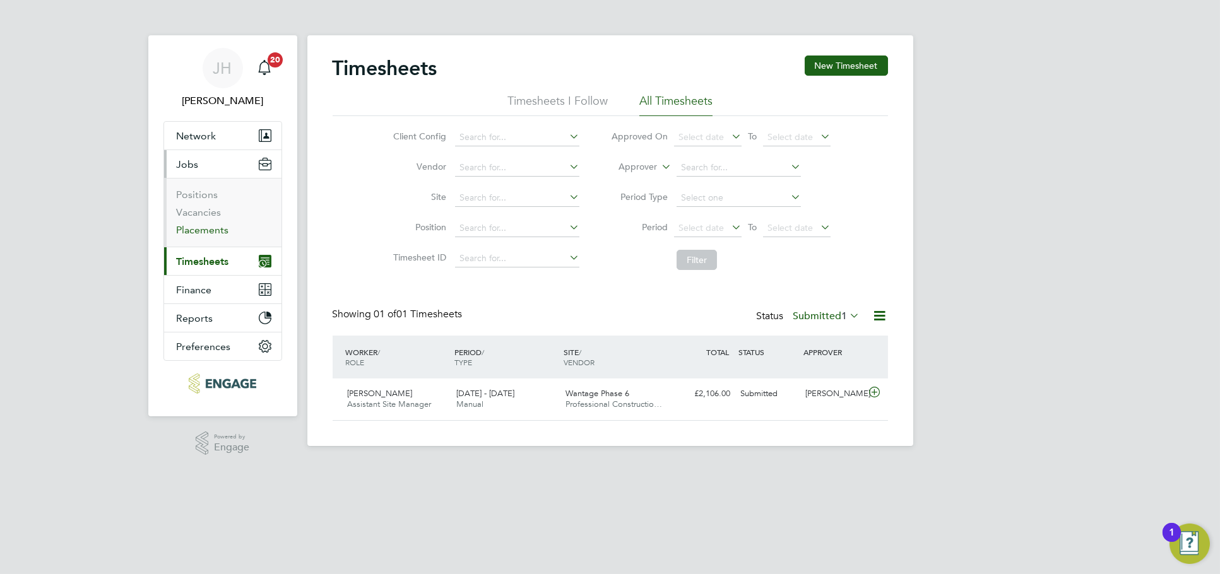
click at [204, 227] on link "Placements" at bounding box center [203, 230] width 52 height 12
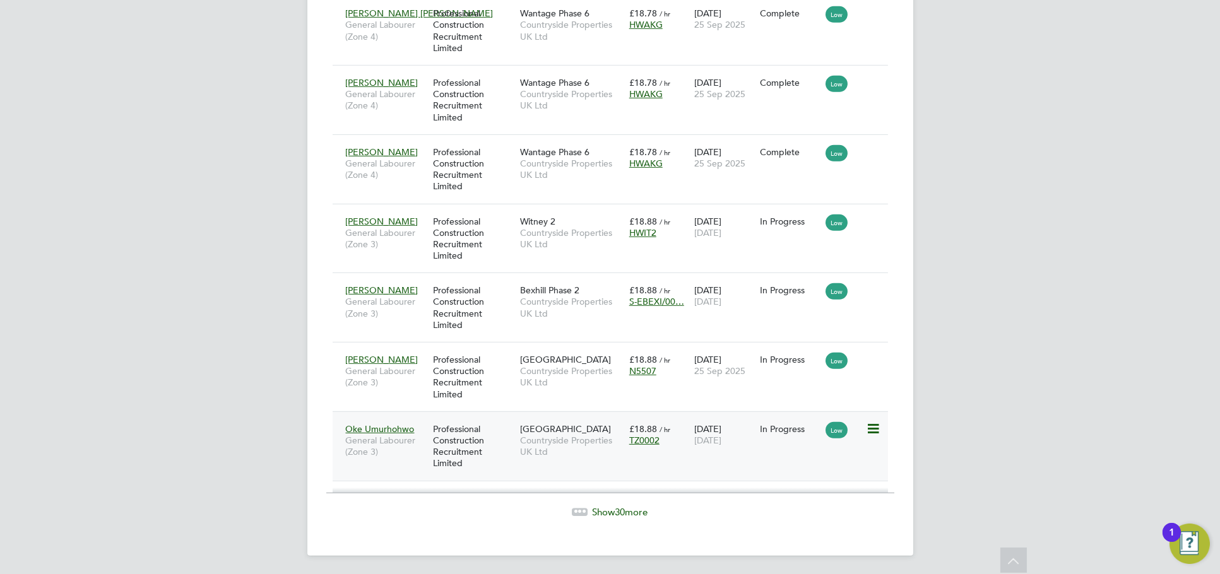
click at [800, 446] on div "Oke Umurhohwo General Labourer (Zone 3) Professional Construction Recruitment L…" at bounding box center [610, 446] width 555 height 69
click at [732, 447] on div "15 Sep 2025 29 Sep 2025" at bounding box center [724, 434] width 66 height 35
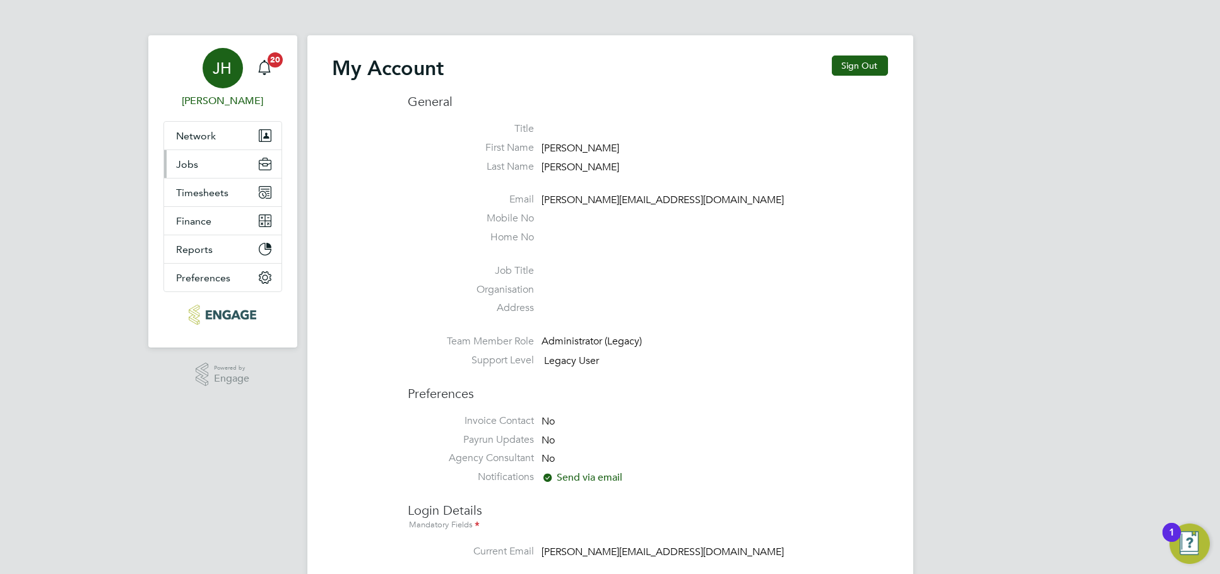
type input "[PERSON_NAME][EMAIL_ADDRESS][DOMAIN_NAME]"
click at [223, 173] on button "Jobs" at bounding box center [222, 164] width 117 height 28
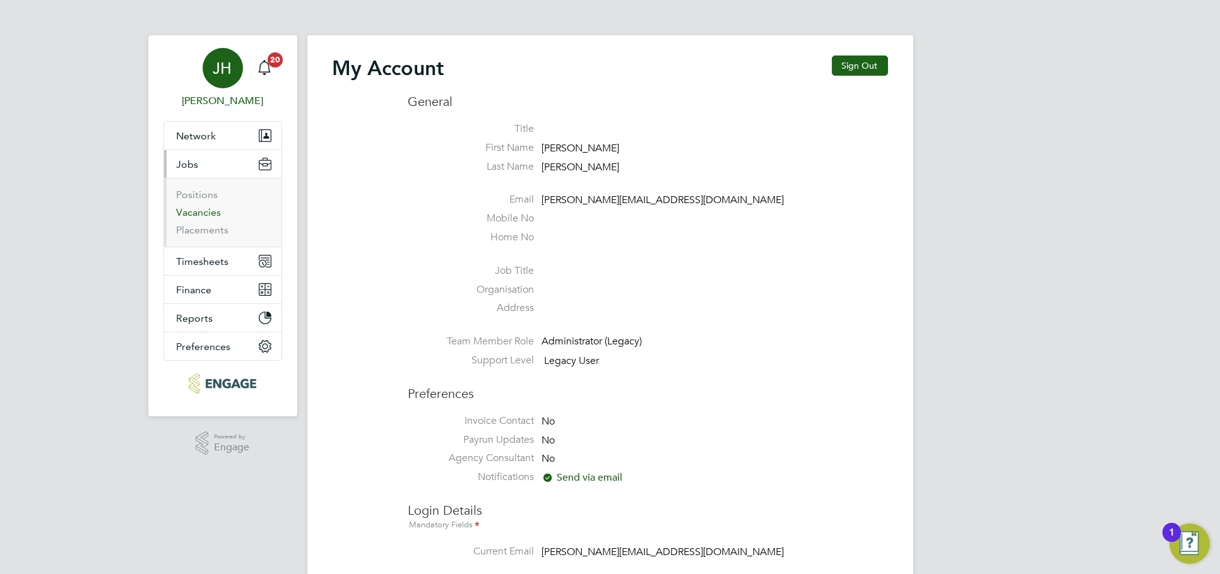
click at [204, 212] on link "Vacancies" at bounding box center [199, 212] width 45 height 12
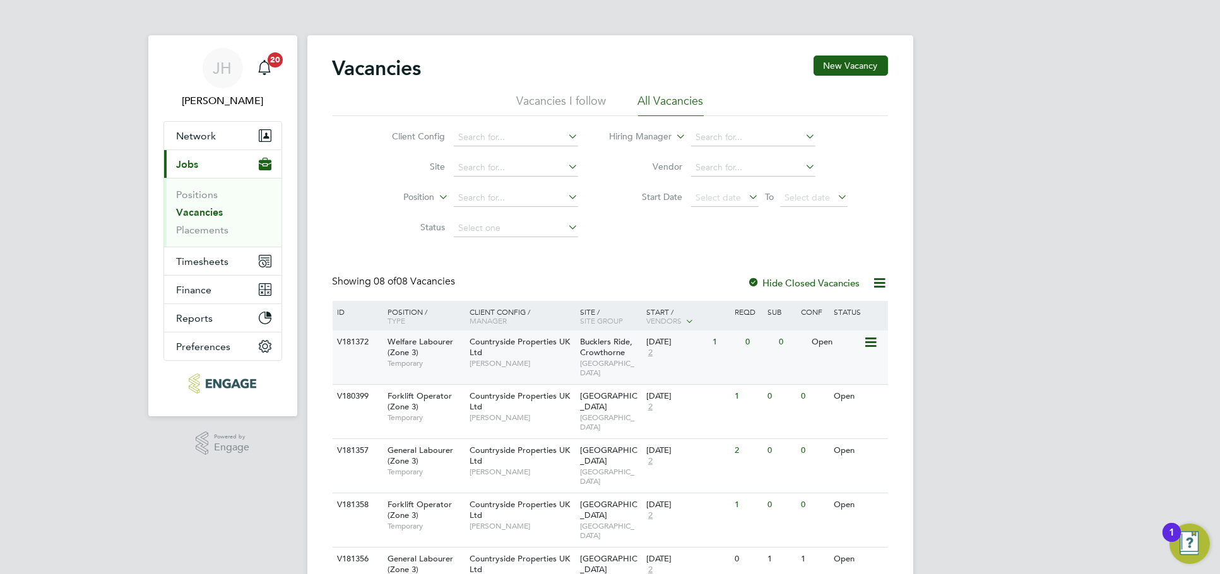
click at [734, 359] on div "V181372 Welfare Labourer (Zone 3) Temporary Countryside Properties UK Ltd [PERS…" at bounding box center [610, 358] width 555 height 54
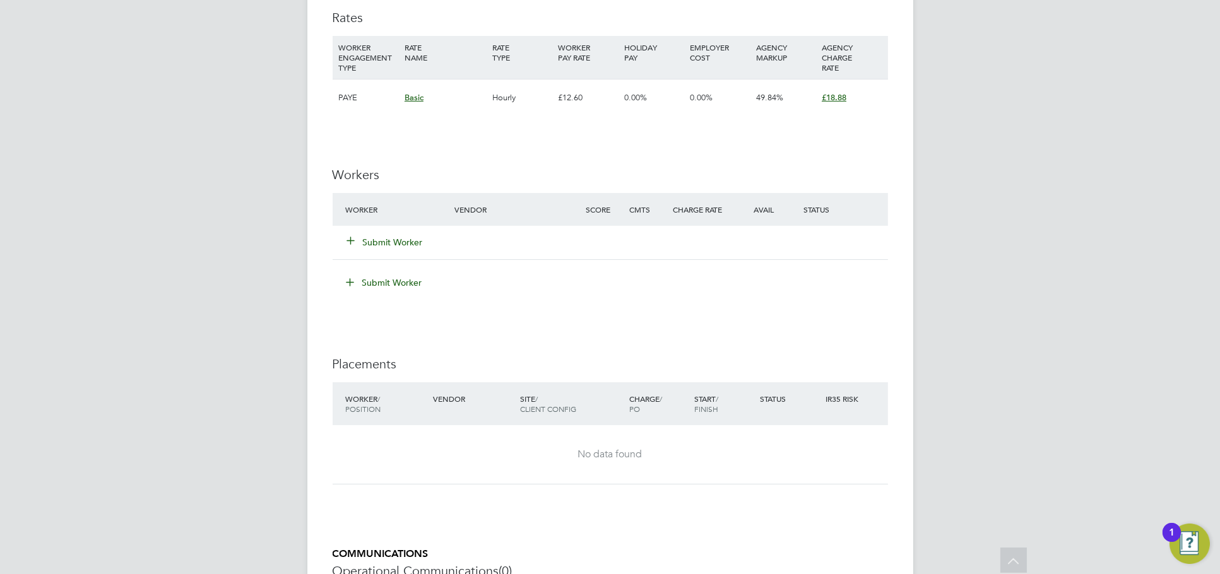
click at [380, 245] on button "Submit Worker" at bounding box center [386, 242] width 76 height 13
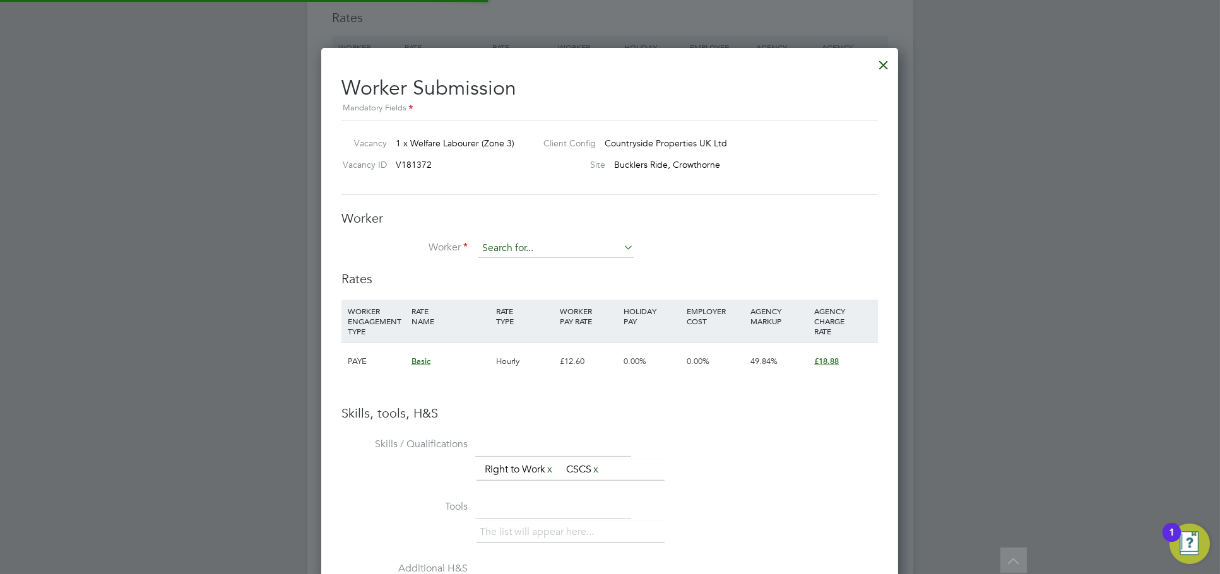
scroll to position [6, 6]
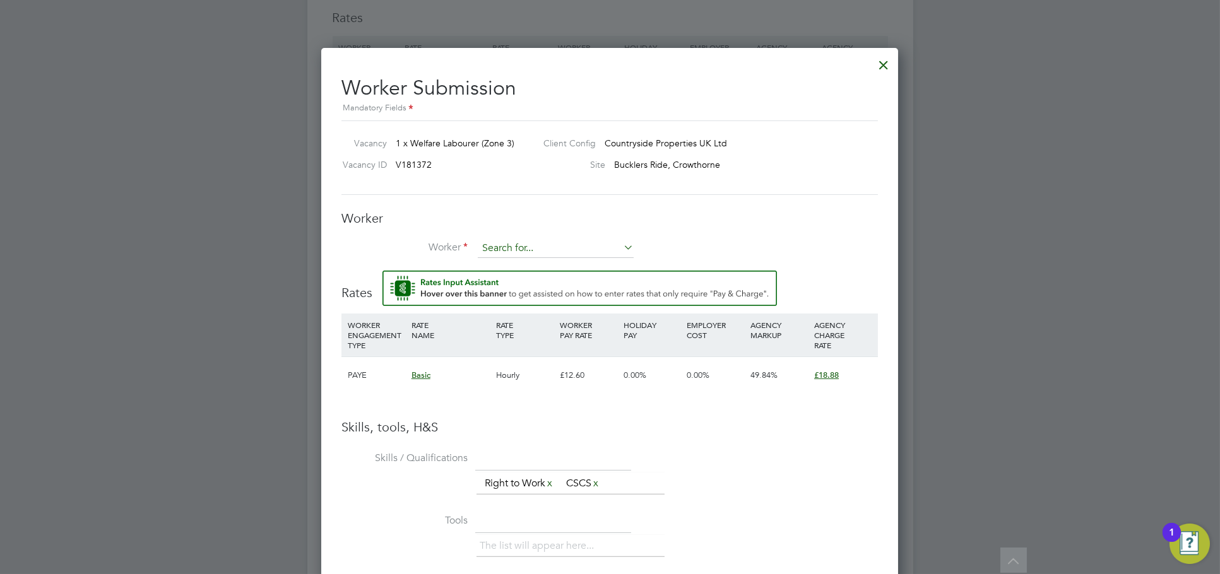
click at [489, 252] on input at bounding box center [556, 248] width 156 height 19
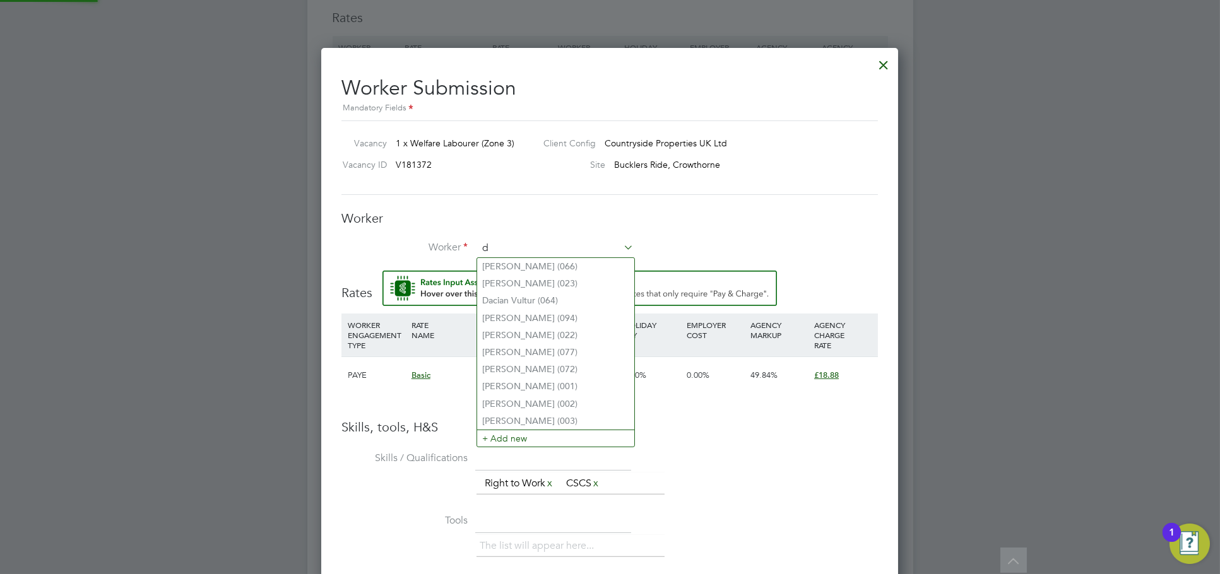
scroll to position [811, 578]
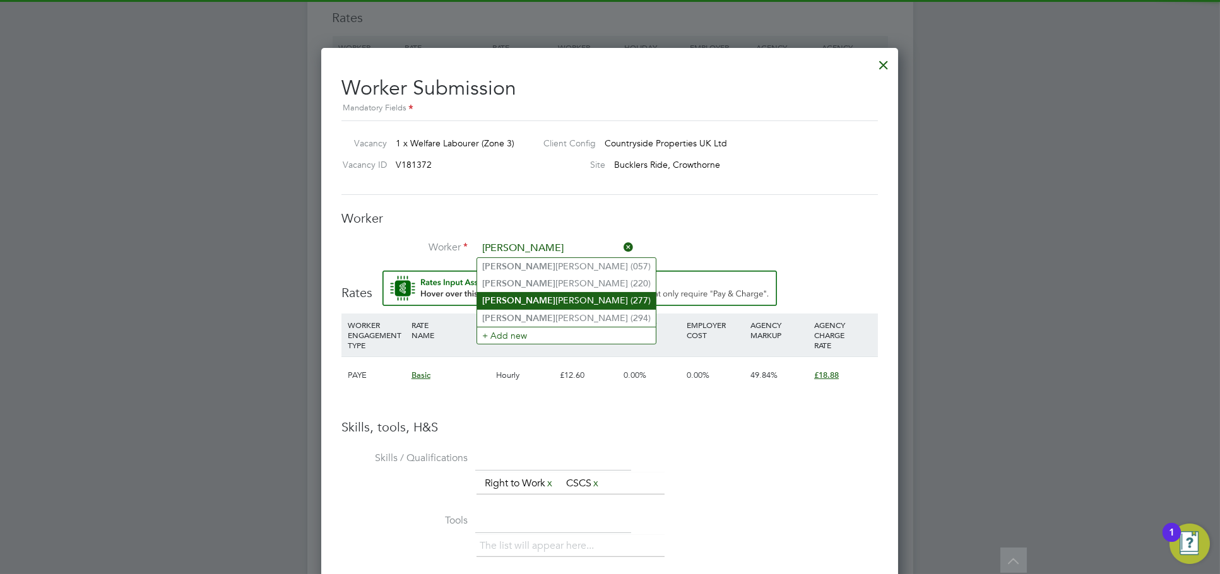
click at [569, 301] on li "David Gavin (277)" at bounding box center [566, 300] width 179 height 17
type input "David Gavin (277)"
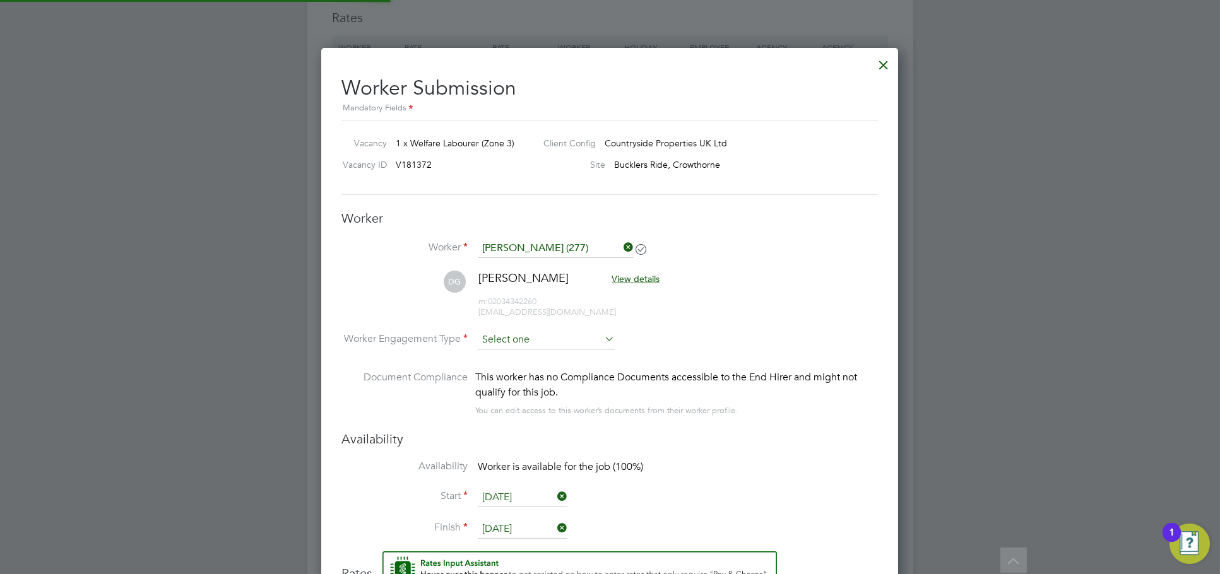
scroll to position [6, 6]
click at [525, 333] on input at bounding box center [546, 340] width 137 height 19
click at [528, 379] on li "PAYE" at bounding box center [546, 373] width 138 height 16
type input "PAYE"
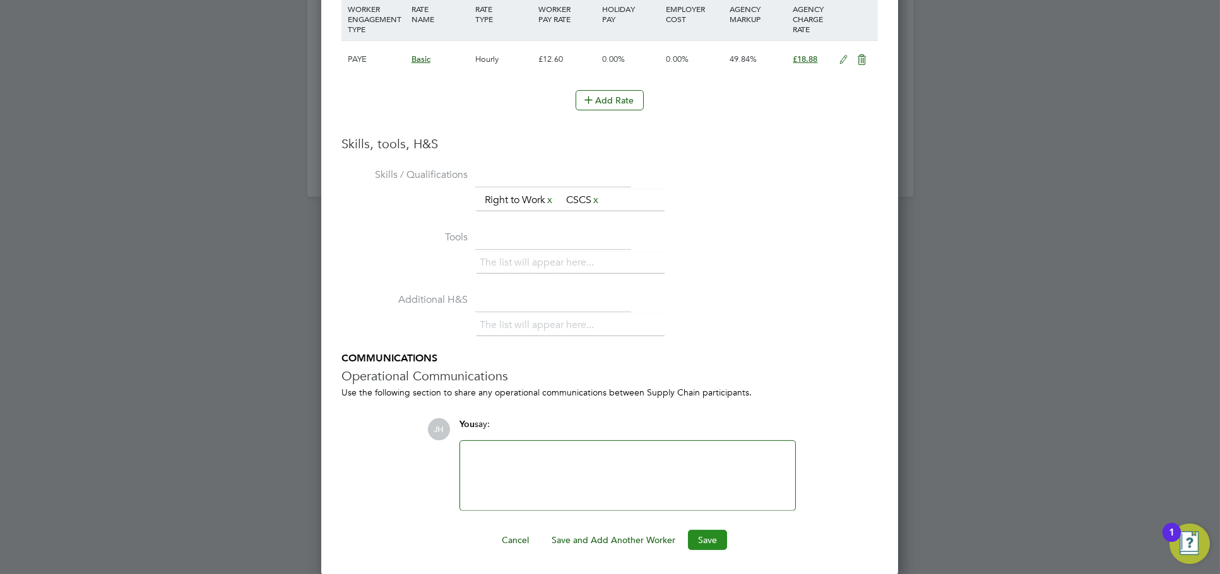
click at [710, 538] on button "Save" at bounding box center [707, 540] width 39 height 20
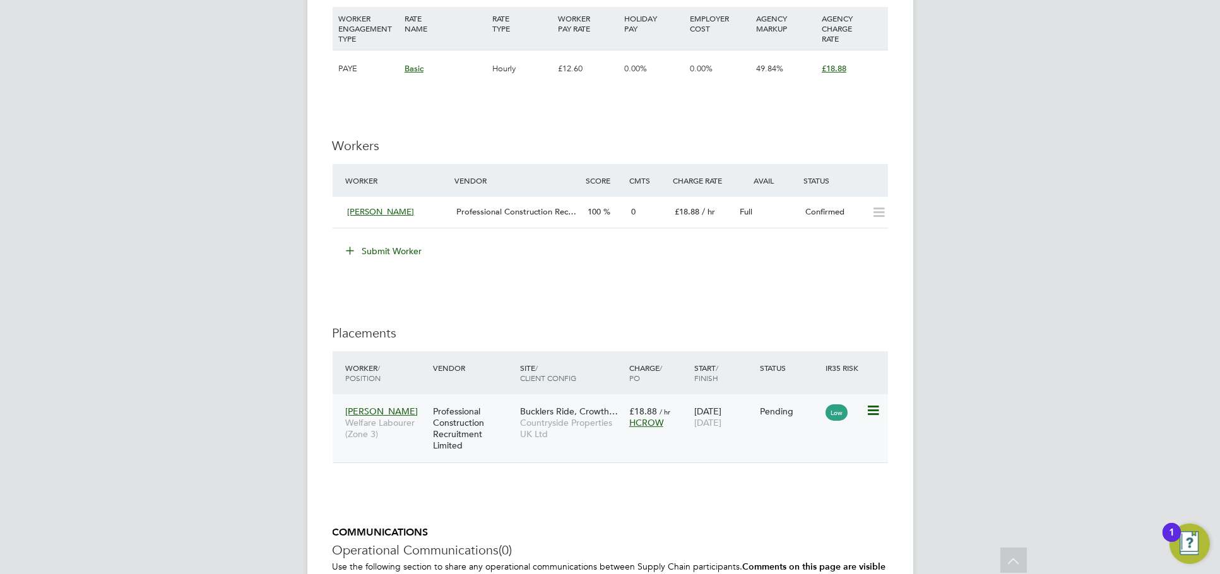
scroll to position [1052, 0]
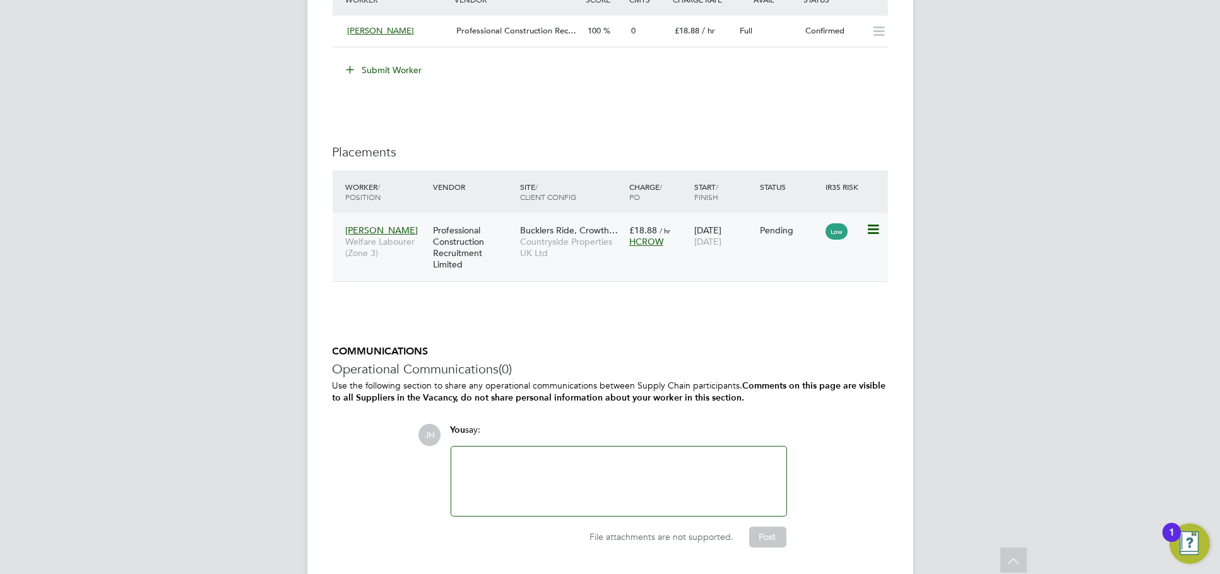
click at [870, 224] on icon at bounding box center [872, 229] width 13 height 15
click at [805, 302] on li "Start" at bounding box center [814, 308] width 129 height 18
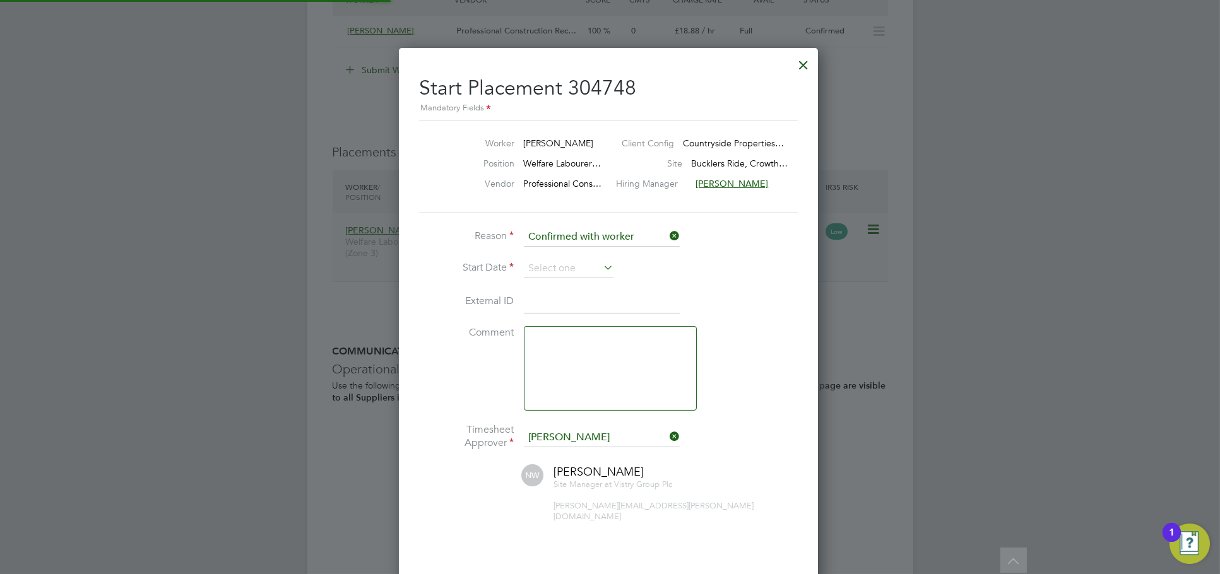
scroll to position [13, 156]
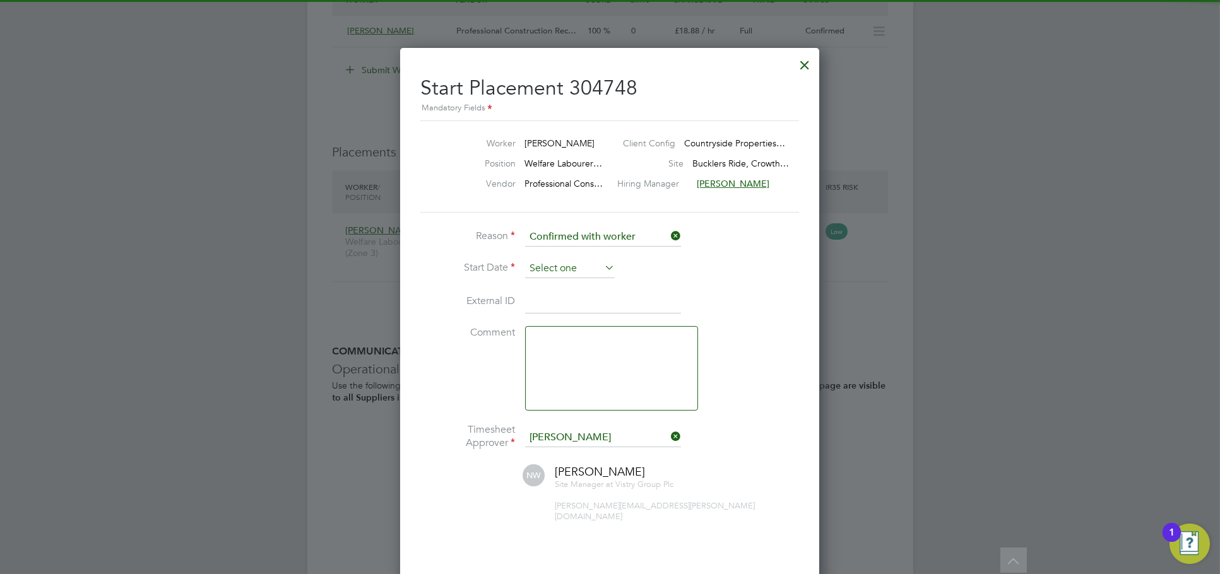
click at [588, 262] on input at bounding box center [570, 268] width 90 height 19
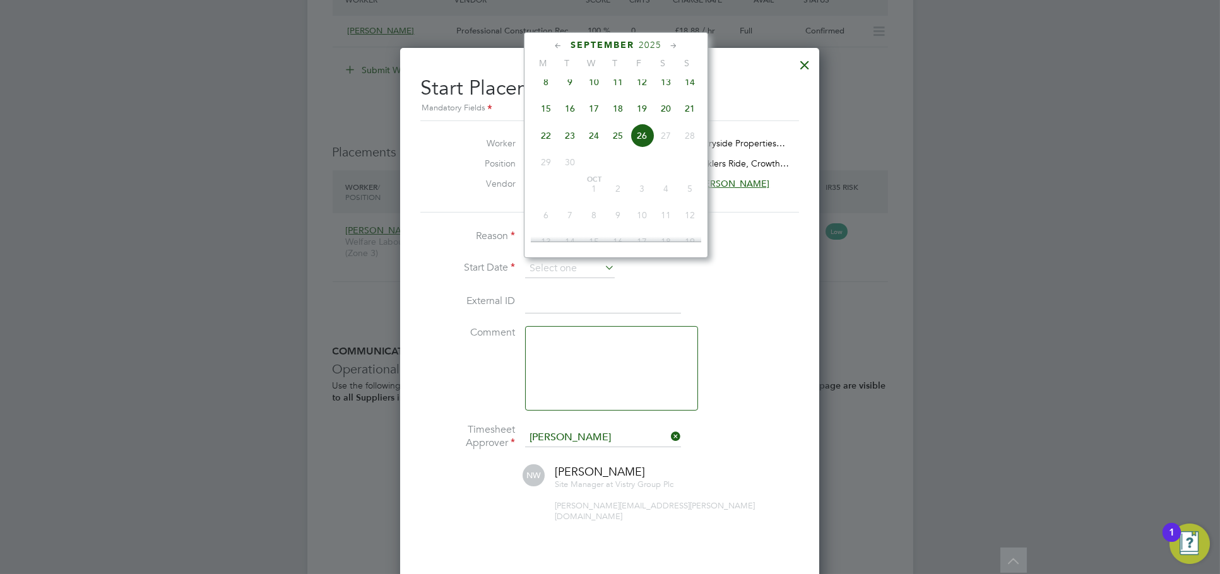
click at [800, 69] on div at bounding box center [804, 61] width 23 height 23
